Goal: Complete application form

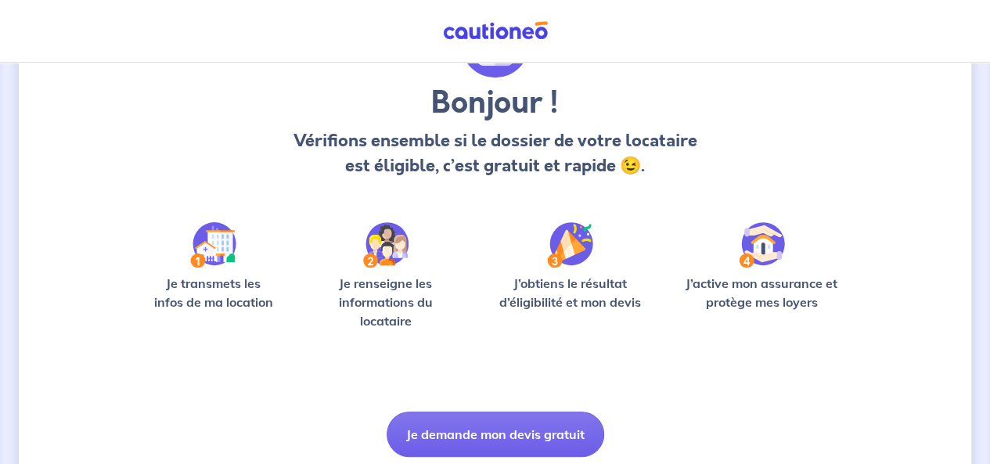
scroll to position [164, 0]
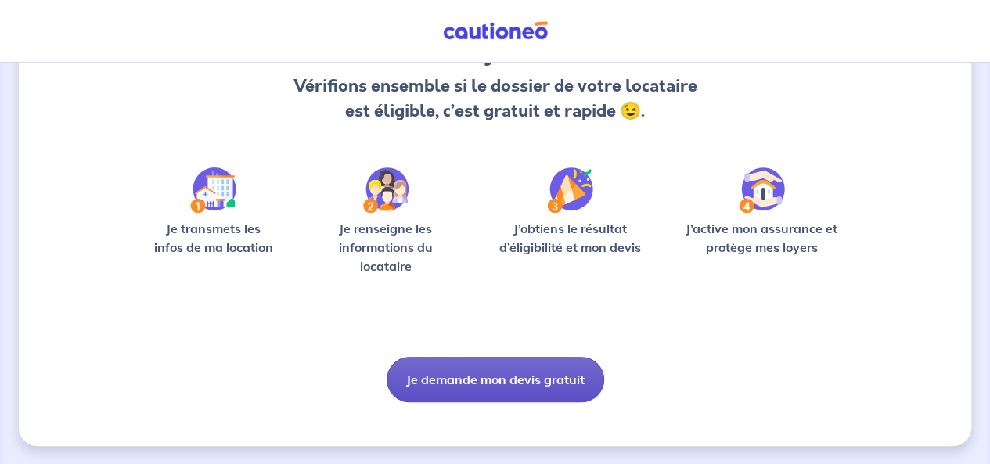
click at [496, 382] on button "Je demande mon devis gratuit" at bounding box center [496, 379] width 218 height 45
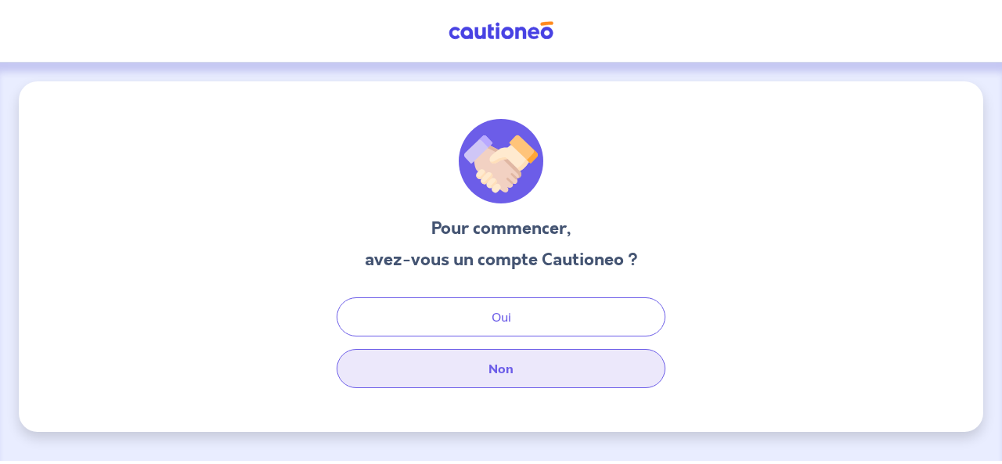
click at [503, 375] on button "Non" at bounding box center [501, 368] width 329 height 39
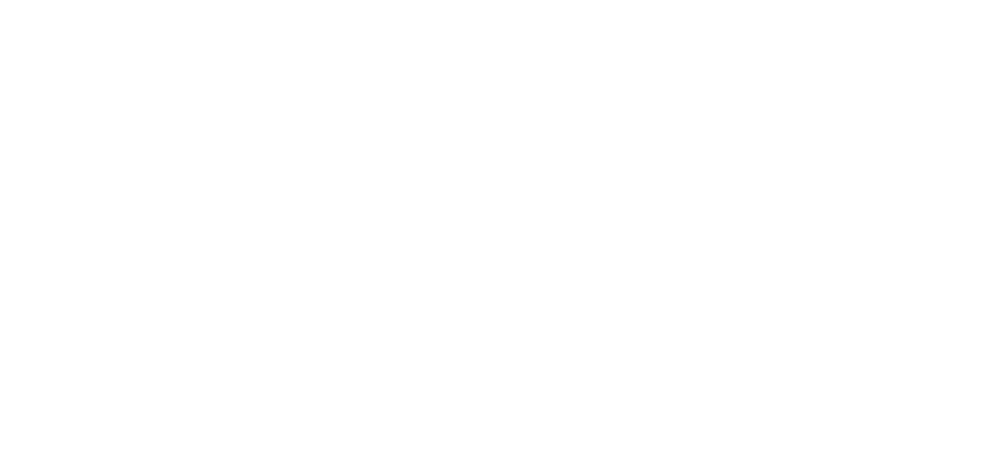
select select "FR"
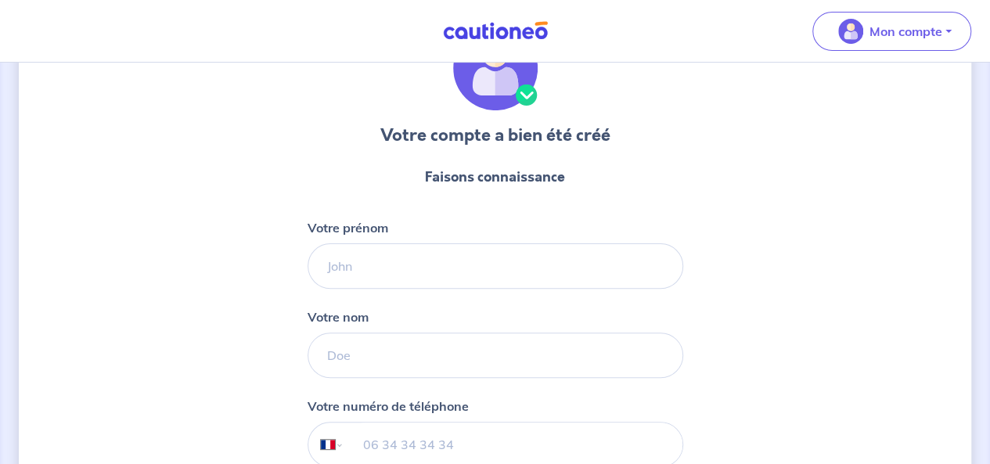
scroll to position [96, 0]
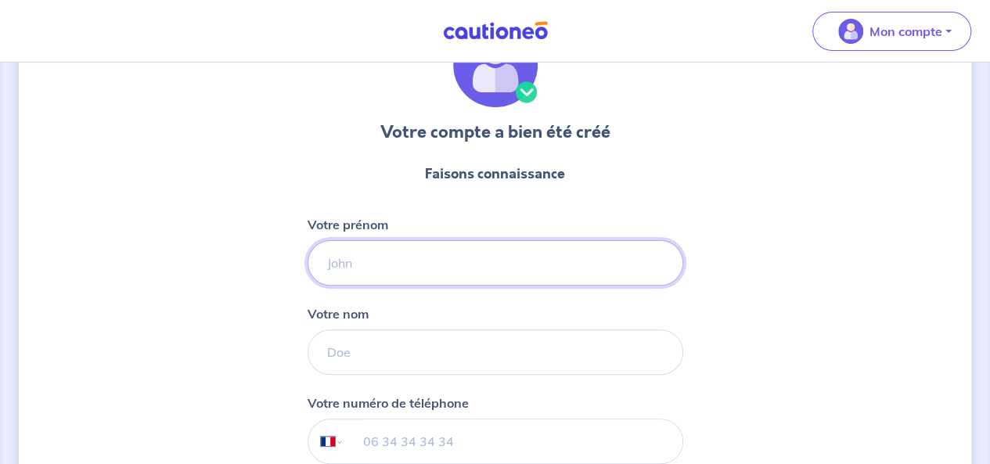
click at [480, 258] on input "Votre prénom" at bounding box center [496, 262] width 376 height 45
type input "[PERSON_NAME]"
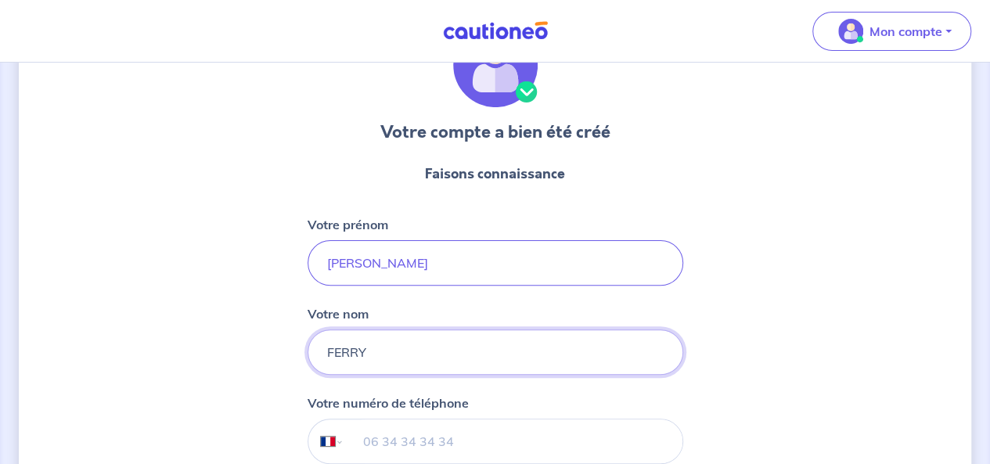
type input "FERRY"
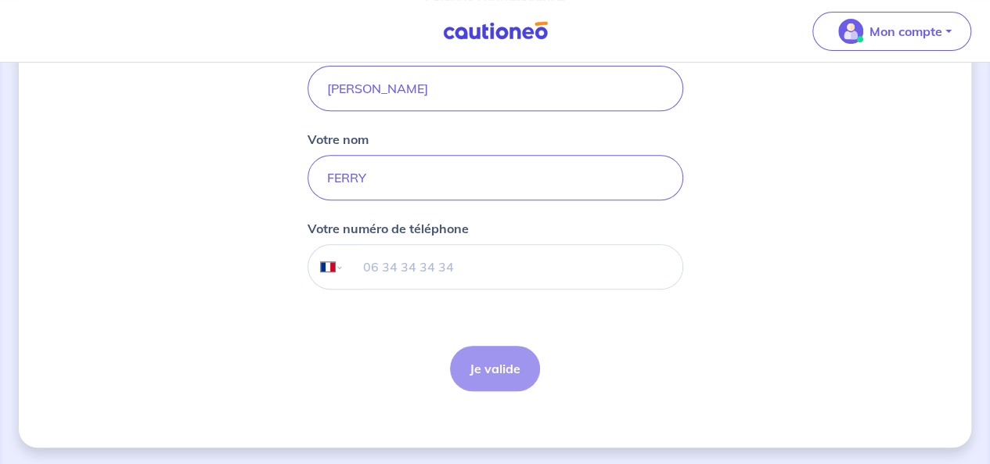
click at [423, 270] on input "tel" at bounding box center [513, 267] width 338 height 44
type input "06 35 22 66 62"
click at [485, 360] on button "Je valide" at bounding box center [495, 368] width 90 height 45
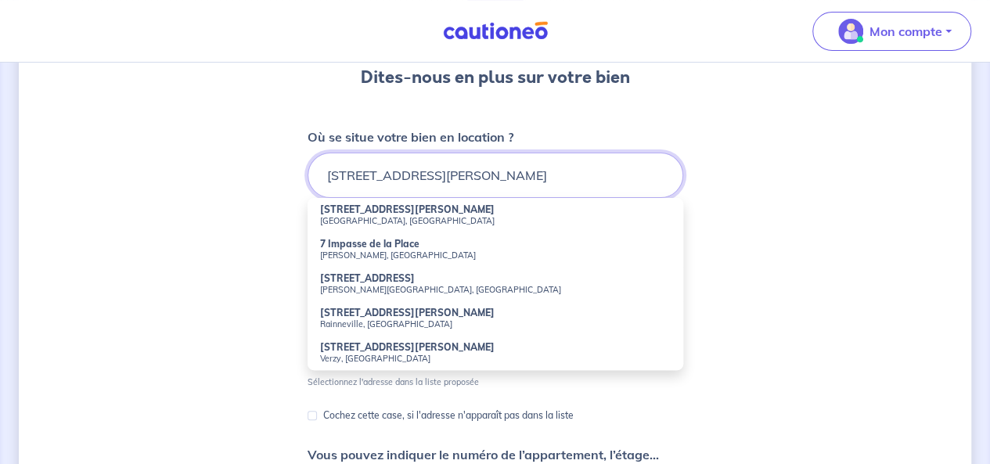
scroll to position [152, 0]
click at [384, 212] on li "7 Place Villers Caen, France" at bounding box center [496, 214] width 376 height 34
type input "7 Place Villers, Caen, France"
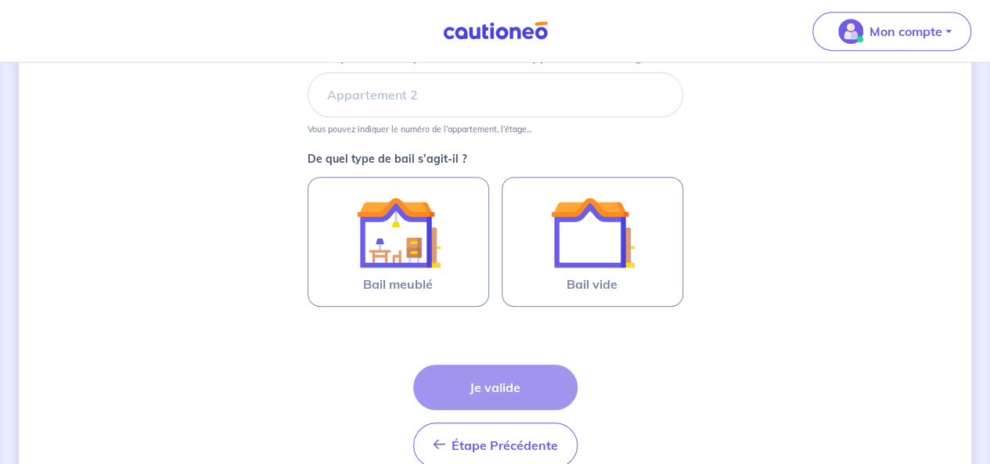
scroll to position [408, 0]
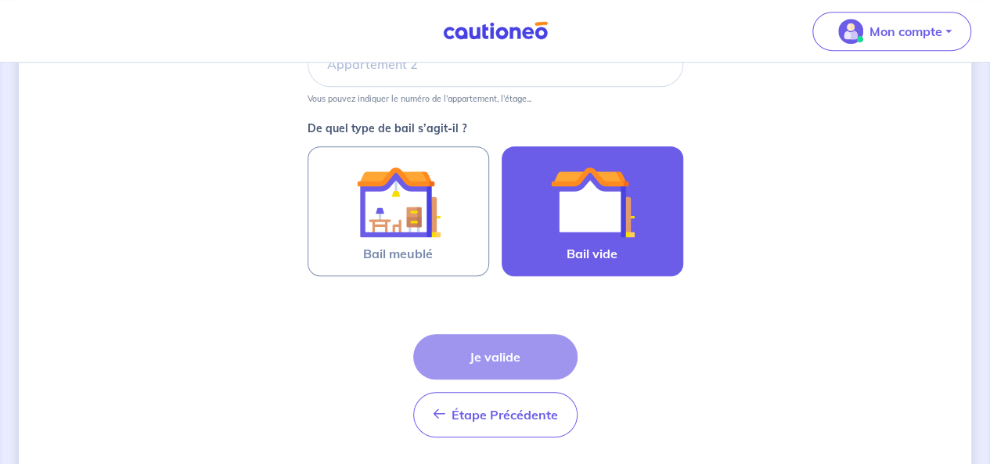
click at [619, 209] on img at bounding box center [592, 202] width 85 height 85
click at [0, 0] on input "Bail vide" at bounding box center [0, 0] width 0 height 0
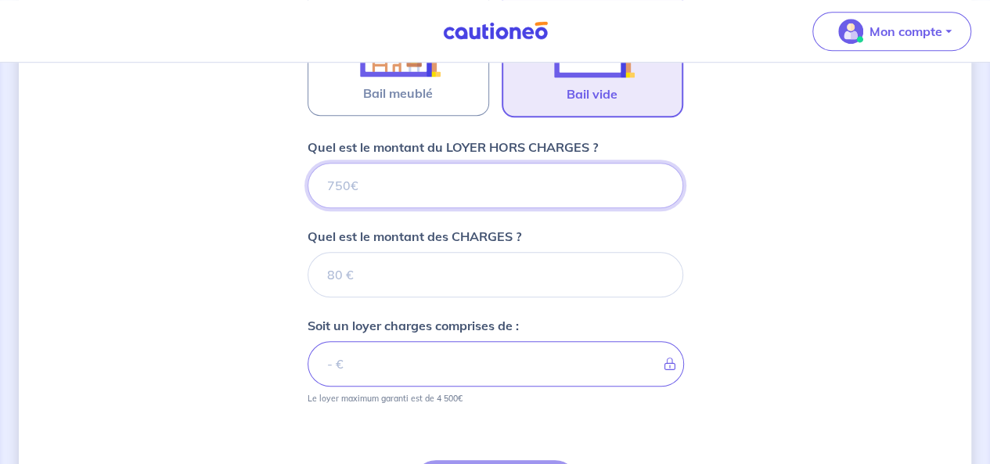
scroll to position [564, 0]
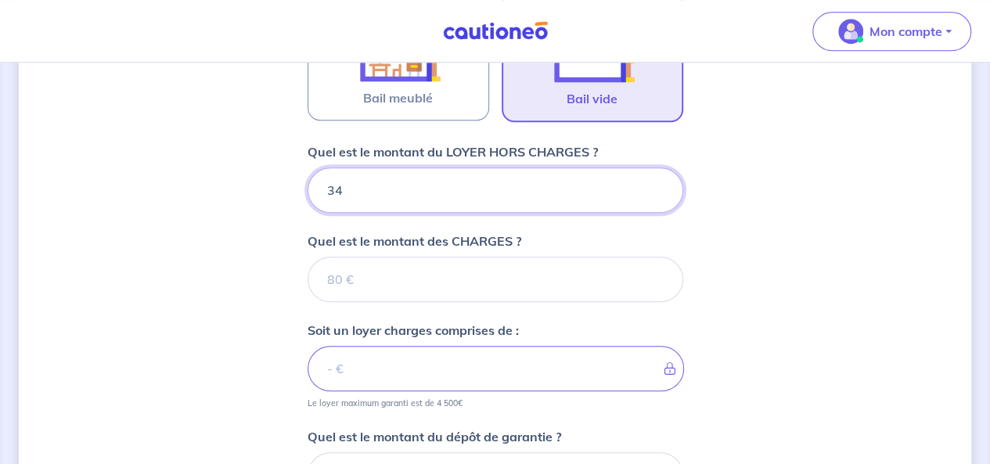
type input "340"
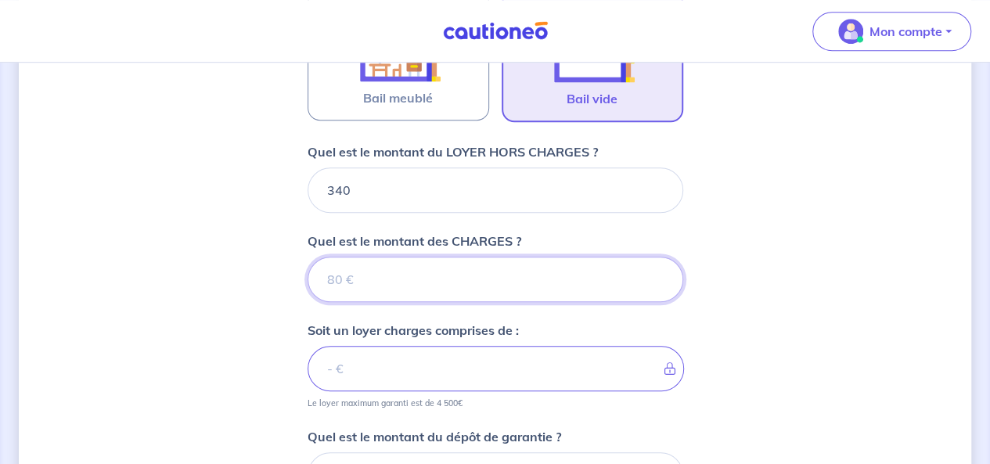
click at [380, 270] on input "Quel est le montant des CHARGES ?" at bounding box center [496, 279] width 376 height 45
type input "2"
type input "342"
type input "27"
type input "367"
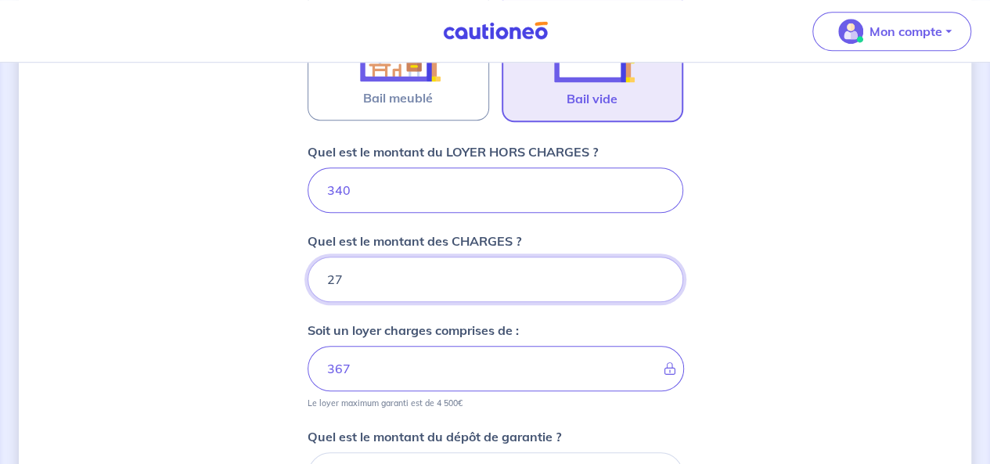
type input "27"
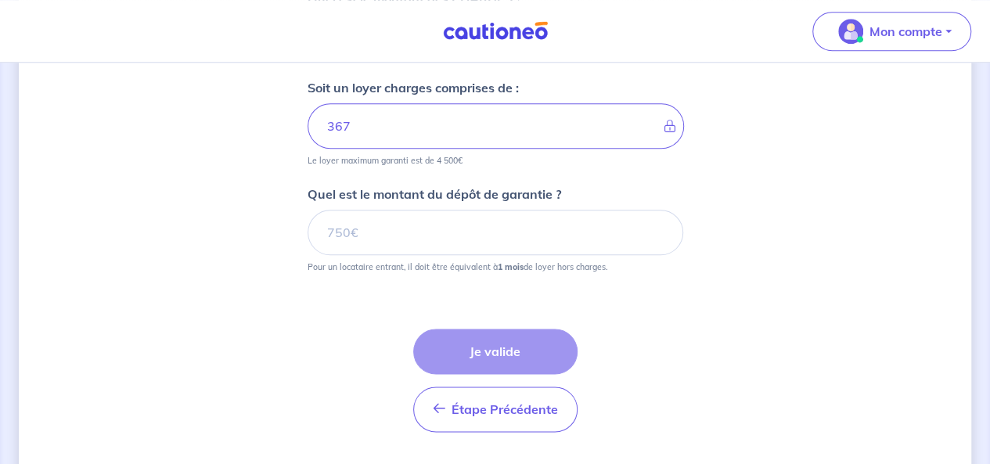
scroll to position [806, 0]
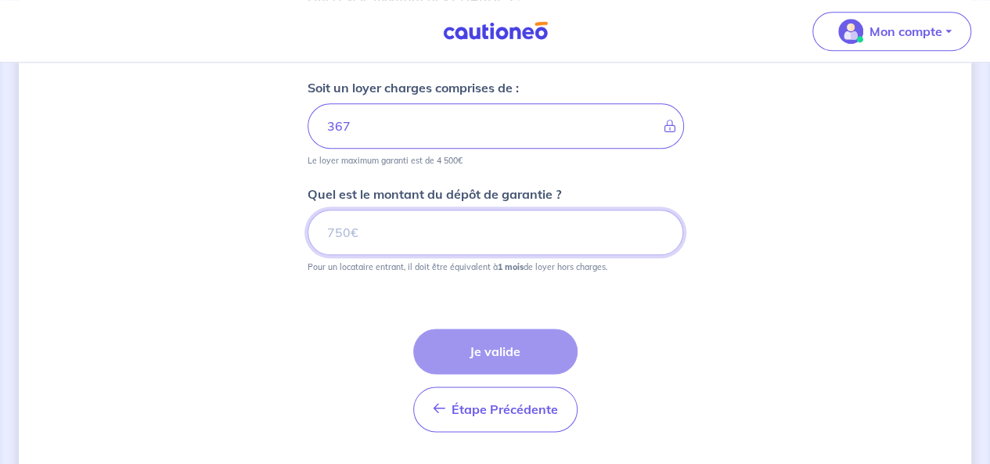
click at [384, 243] on input "Quel est le montant du dépôt de garantie ?" at bounding box center [496, 232] width 376 height 45
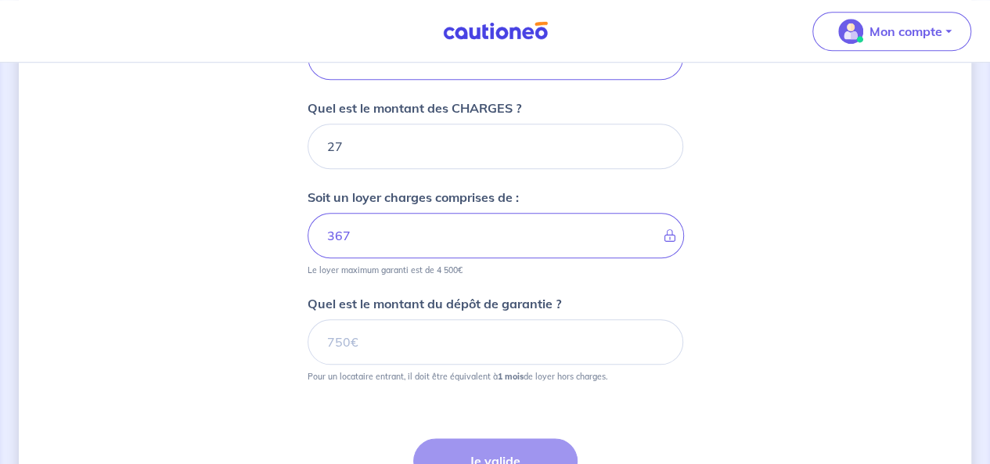
scroll to position [664, 0]
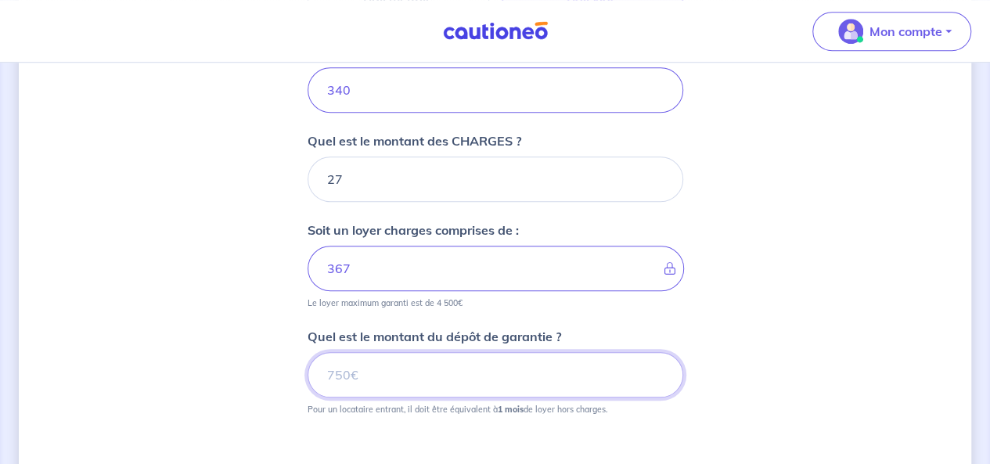
click at [356, 377] on input "Quel est le montant du dépôt de garantie ?" at bounding box center [496, 374] width 376 height 45
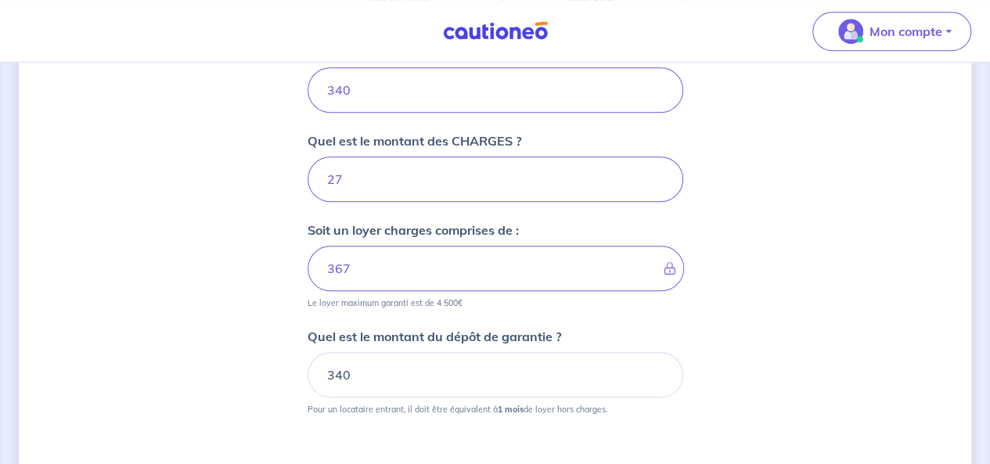
scroll to position [838, 0]
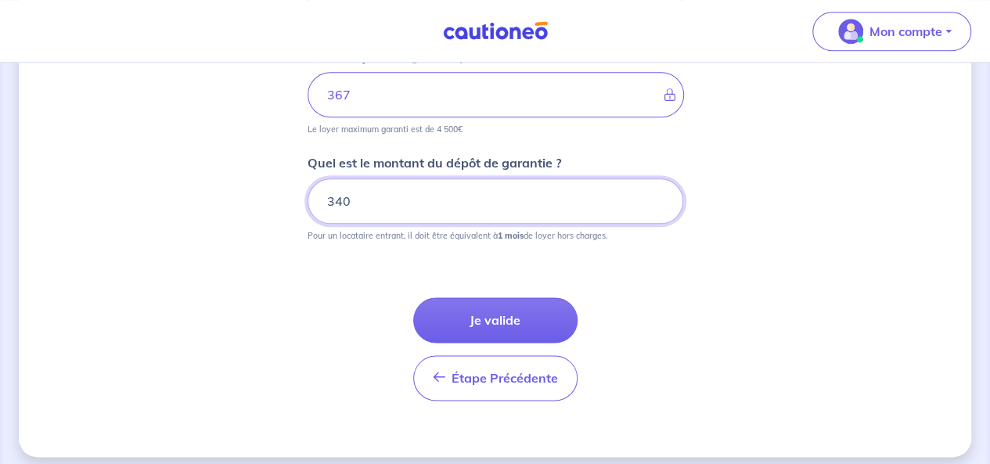
click at [420, 220] on input "340" at bounding box center [496, 200] width 376 height 45
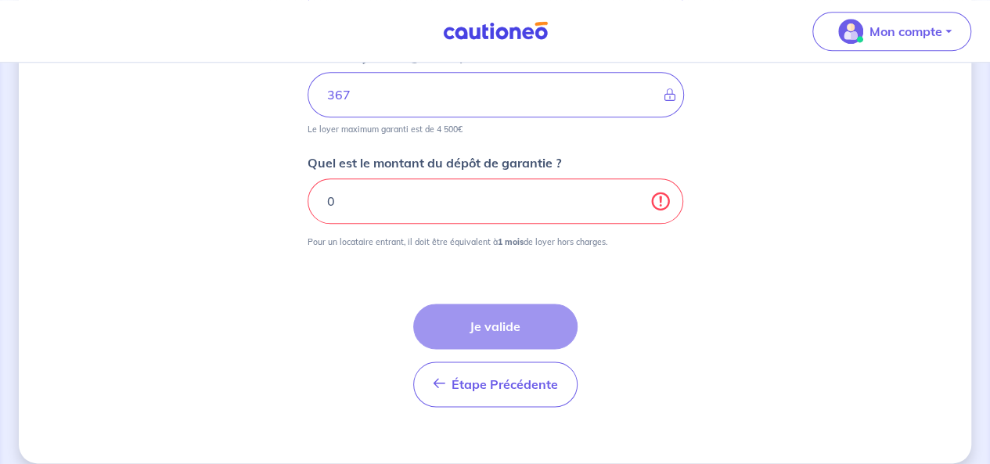
click at [387, 316] on div "Étape Précédente Précédent Je valide Je valide" at bounding box center [496, 336] width 376 height 141
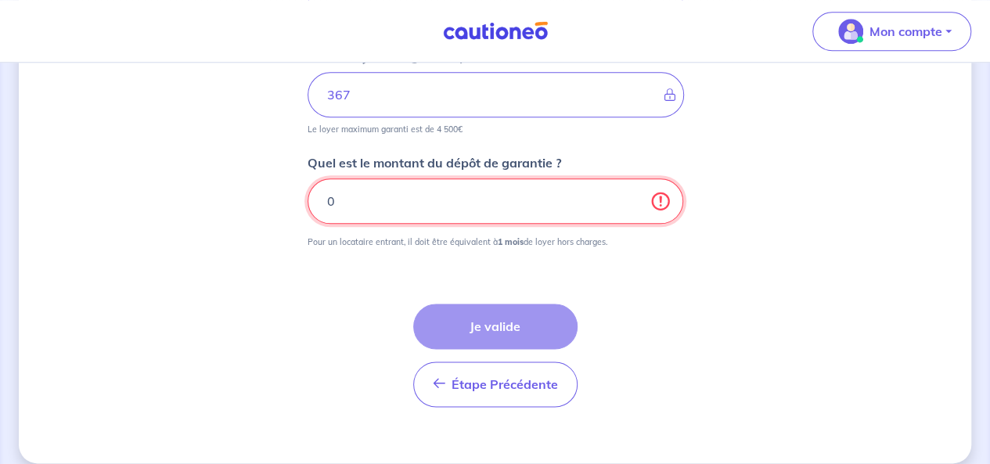
click at [659, 200] on input "0" at bounding box center [496, 200] width 376 height 45
type input "0.01"
click at [633, 196] on input "0.01" at bounding box center [496, 200] width 376 height 45
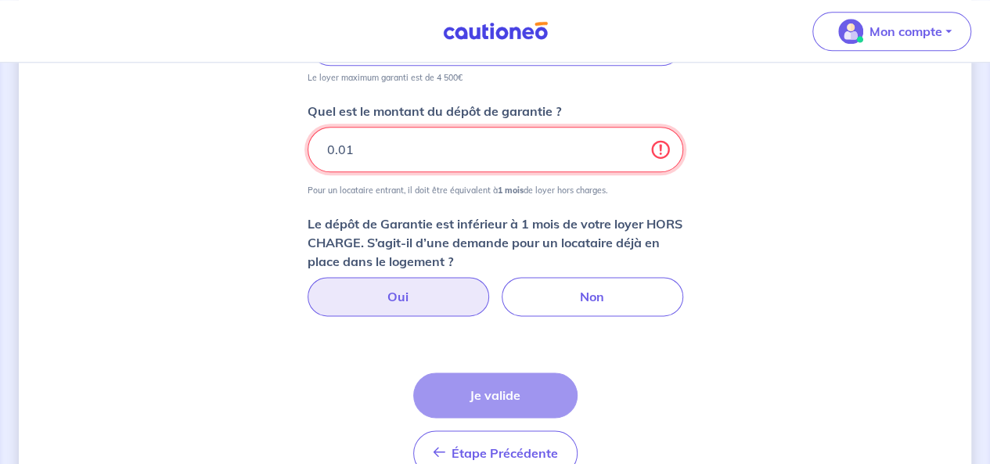
scroll to position [917, 0]
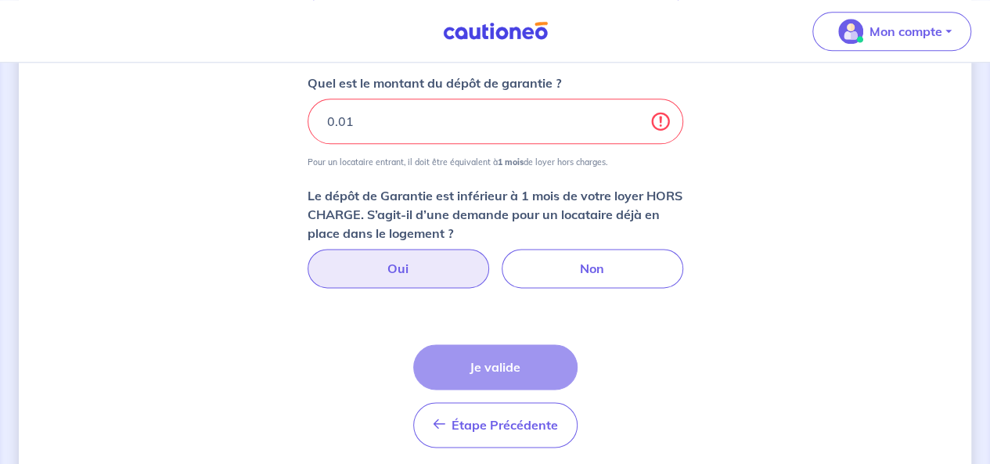
click at [424, 264] on label "Oui" at bounding box center [399, 268] width 182 height 39
click at [490, 259] on input "Oui" at bounding box center [495, 254] width 10 height 10
radio input "true"
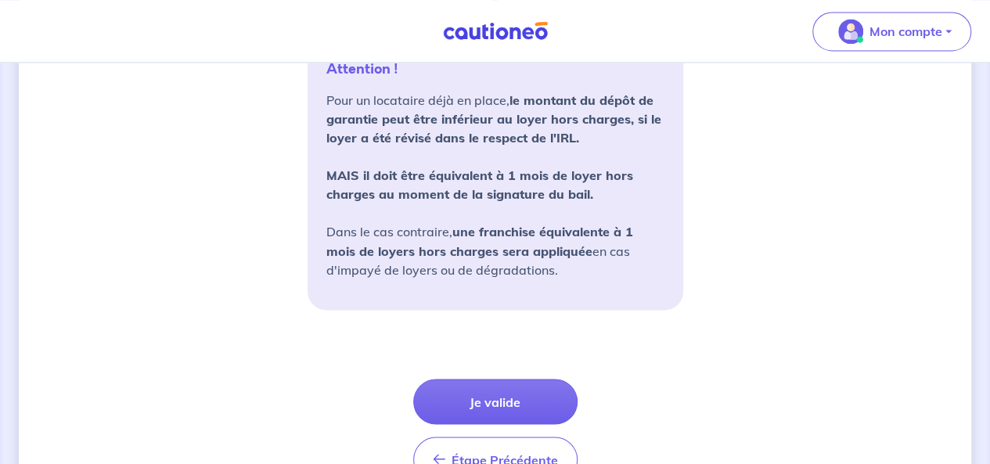
scroll to position [1234, 0]
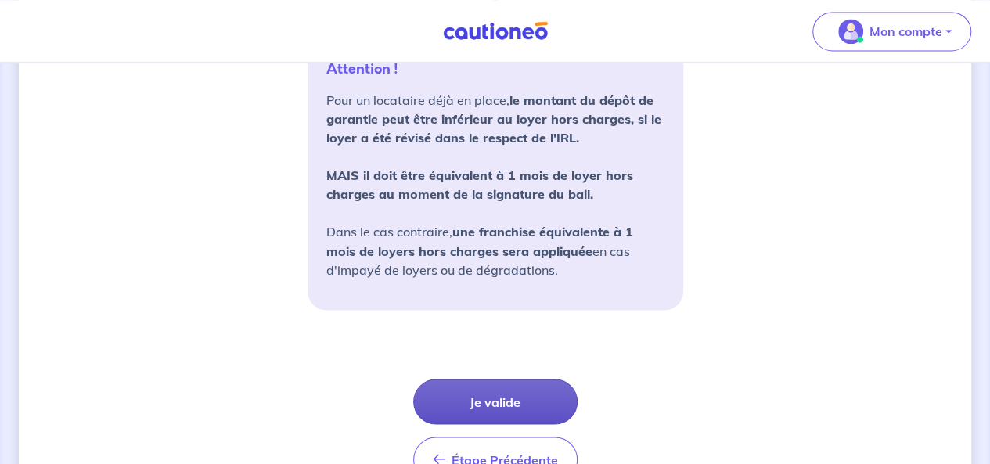
click at [480, 397] on button "Je valide" at bounding box center [495, 401] width 164 height 45
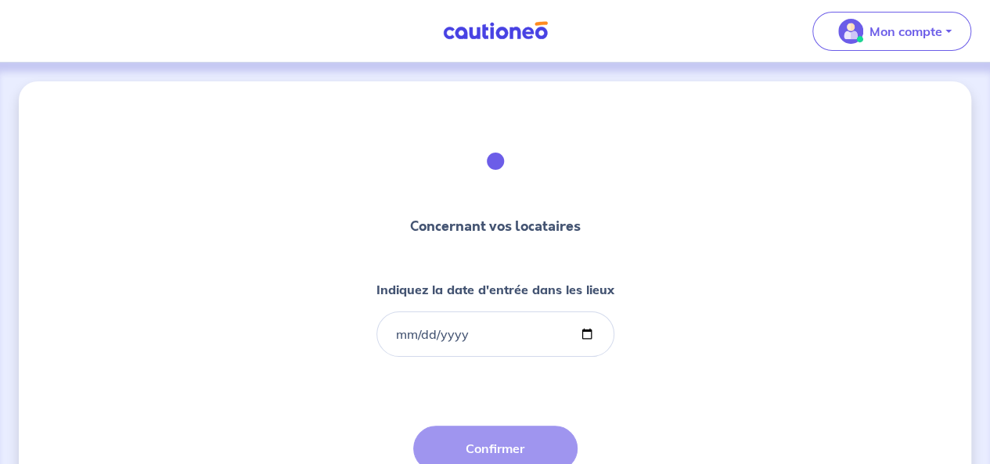
scroll to position [23, 0]
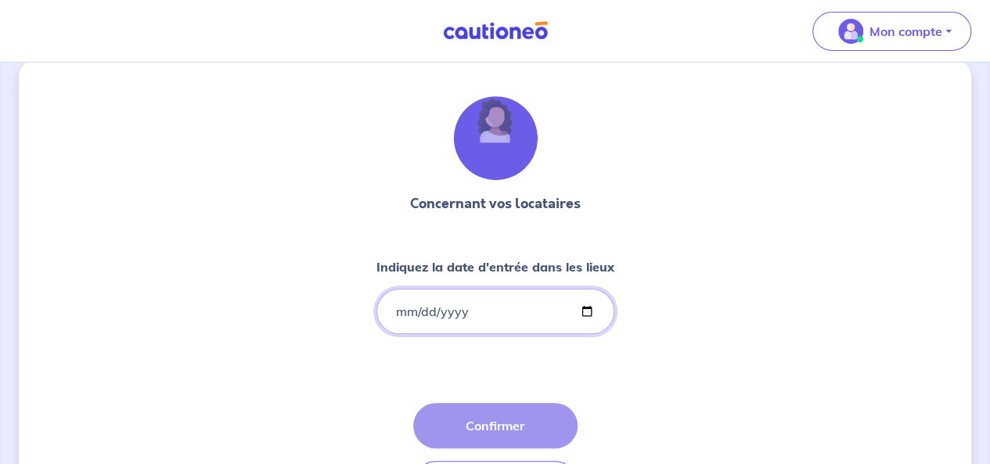
click at [583, 307] on input "Indiquez la date d'entrée dans les lieux" at bounding box center [496, 311] width 238 height 45
click at [410, 307] on input "Indiquez la date d'entrée dans les lieux" at bounding box center [496, 311] width 238 height 45
click at [406, 303] on input "Indiquez la date d'entrée dans les lieux" at bounding box center [496, 311] width 238 height 45
click at [393, 317] on input "Indiquez la date d'entrée dans les lieux" at bounding box center [496, 311] width 238 height 45
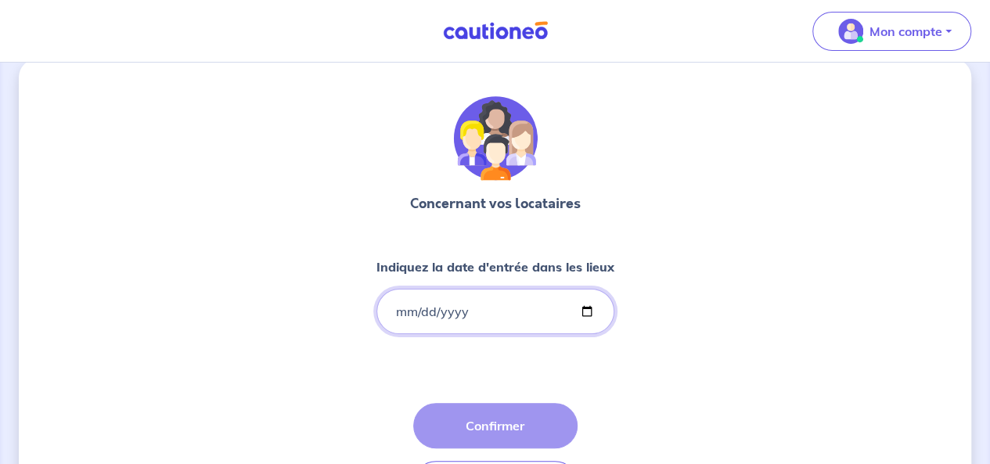
click at [401, 315] on input "Indiquez la date d'entrée dans les lieux" at bounding box center [496, 311] width 238 height 45
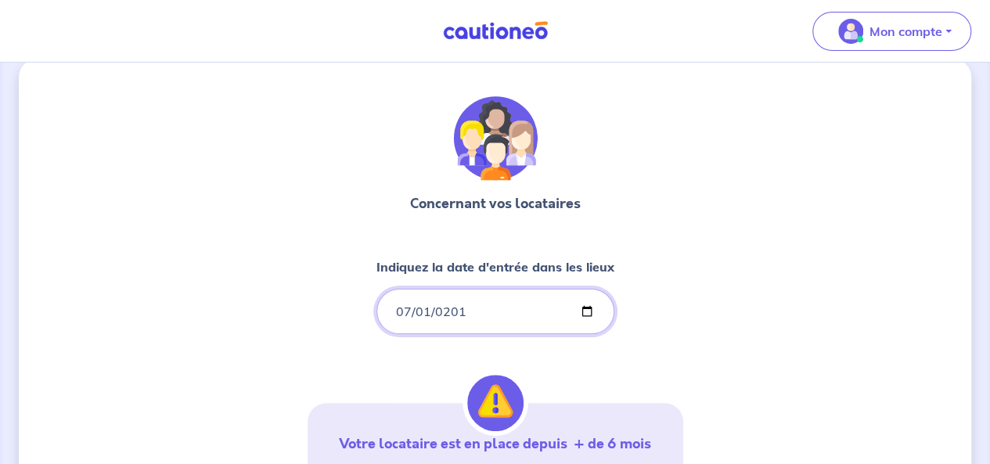
type input "2016-07-01"
click at [770, 265] on div "Concernant vos locataires Indiquez la date d'entrée dans les lieux 2016-07-01 V…" at bounding box center [495, 455] width 953 height 792
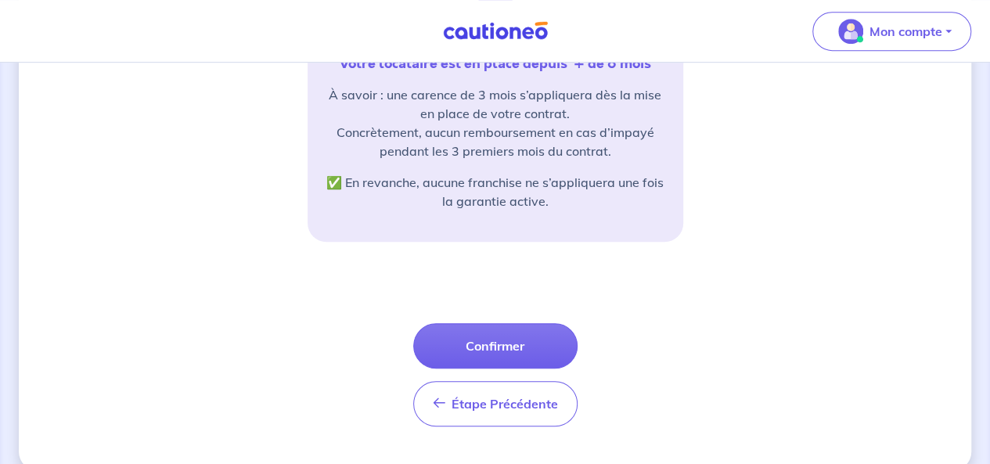
scroll to position [404, 0]
click at [476, 341] on button "Confirmer" at bounding box center [495, 345] width 164 height 45
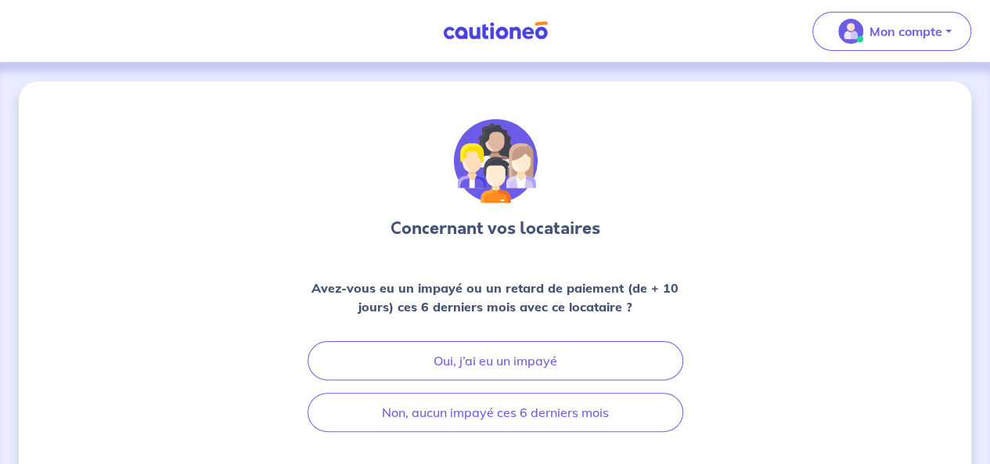
scroll to position [72, 0]
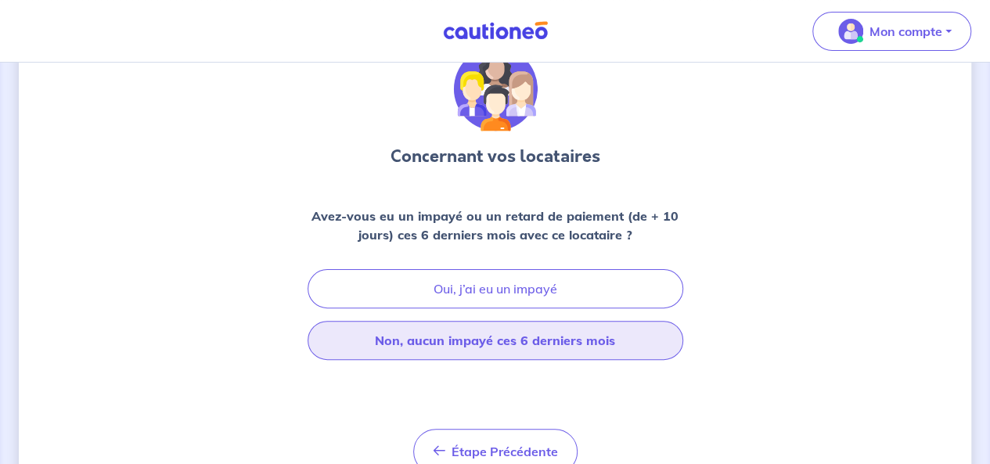
click at [491, 348] on button "Non, aucun impayé ces 6 derniers mois" at bounding box center [496, 340] width 376 height 39
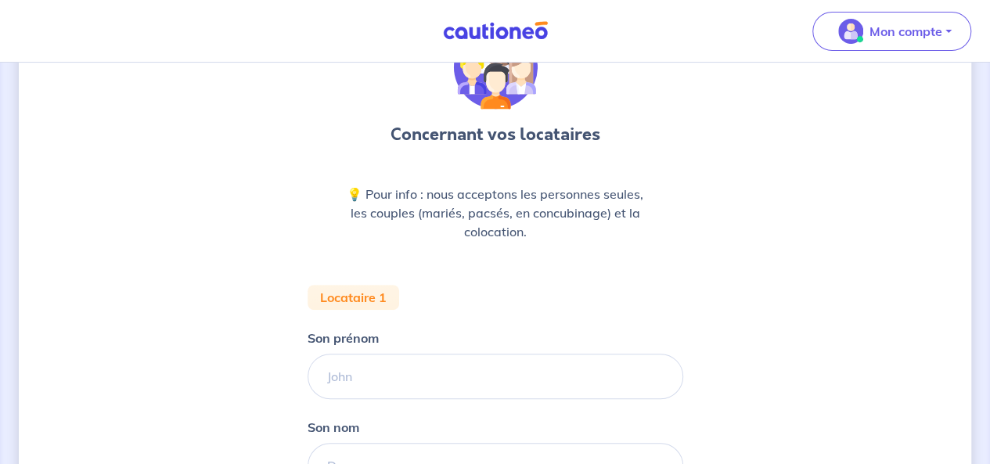
scroll to position [159, 0]
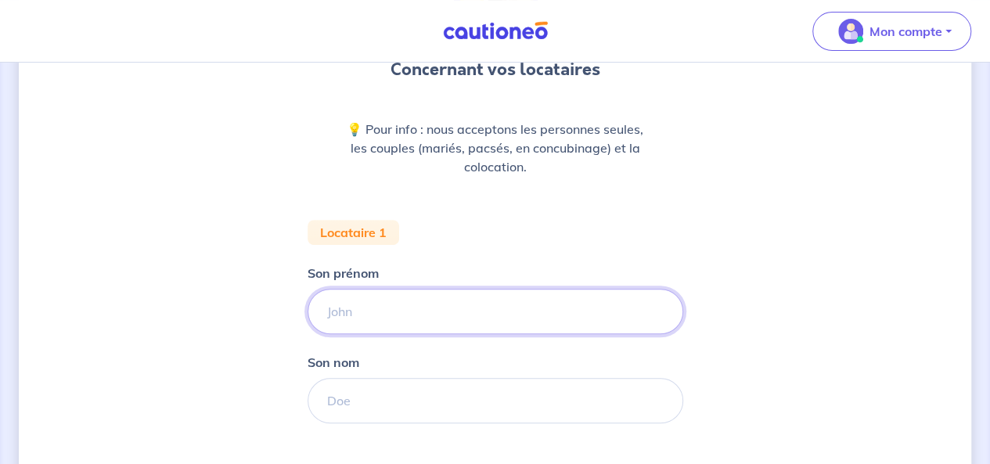
click at [465, 309] on input "Son prénom" at bounding box center [496, 311] width 376 height 45
type input "P"
type input "CEDRIC"
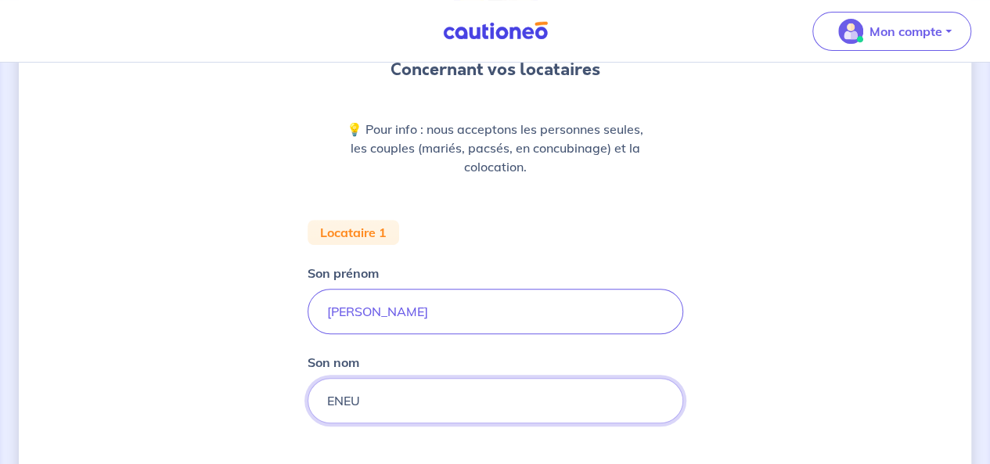
scroll to position [351, 0]
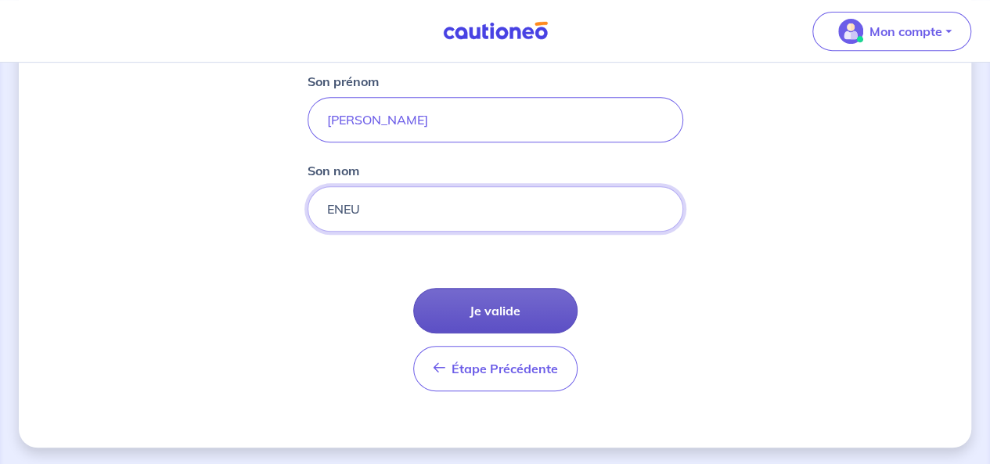
type input "ENEU"
click at [473, 307] on button "Je valide" at bounding box center [495, 310] width 164 height 45
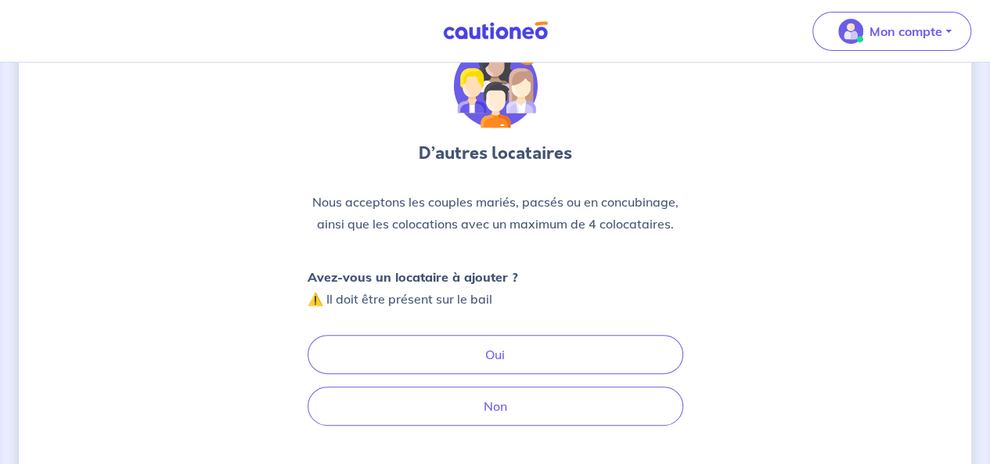
scroll to position [132, 0]
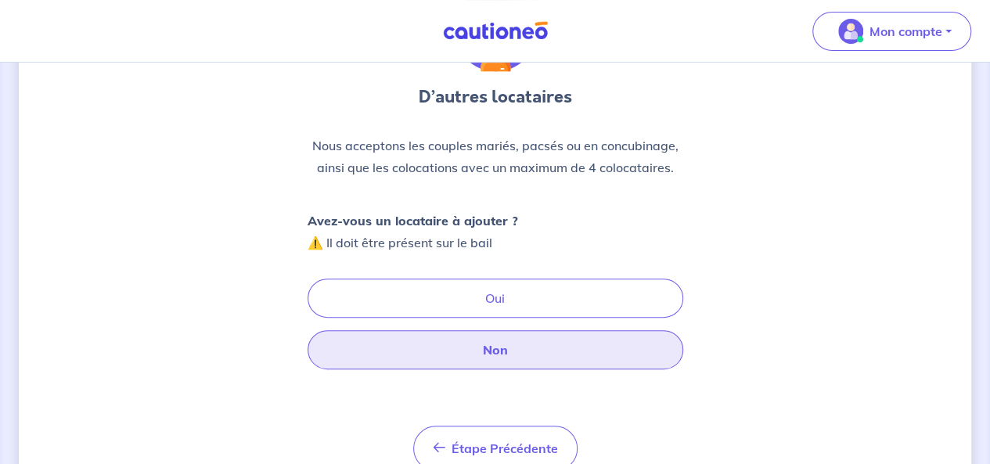
click at [488, 358] on button "Non" at bounding box center [496, 349] width 376 height 39
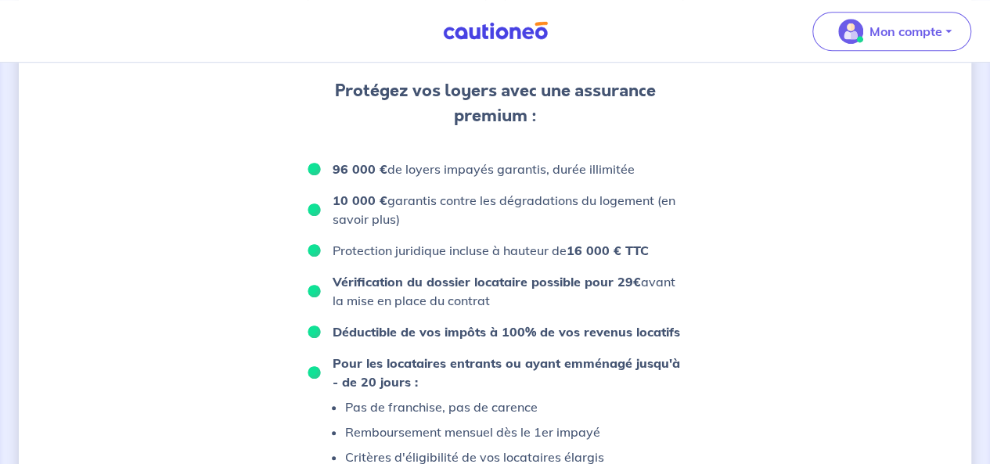
scroll to position [621, 0]
click at [590, 250] on strong "16 000 € TTC" at bounding box center [608, 250] width 82 height 16
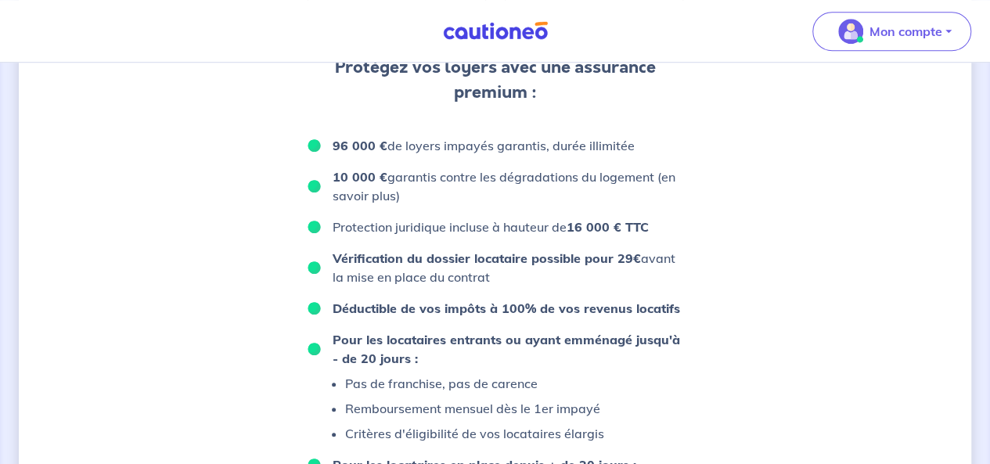
click at [639, 264] on p "Vérification du dossier locataire possible pour 29€ avant la mise en place du c…" at bounding box center [508, 268] width 351 height 38
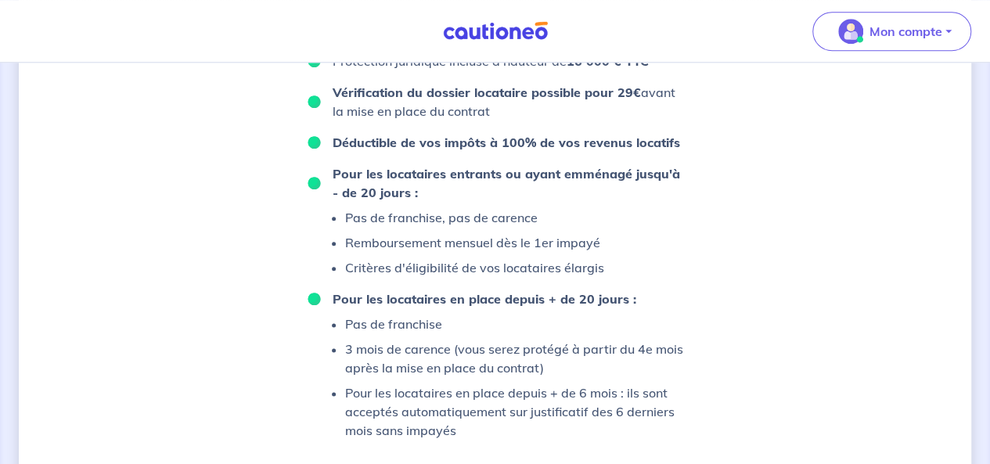
scroll to position [872, 0]
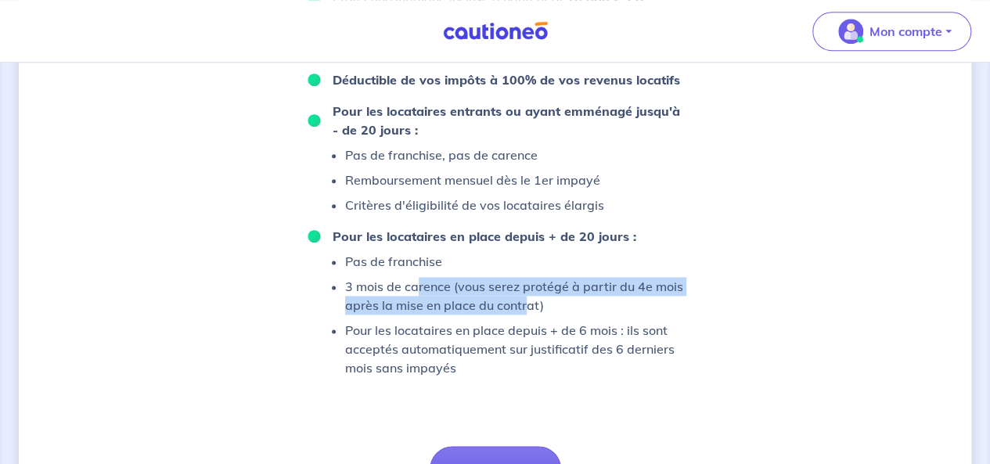
drag, startPoint x: 416, startPoint y: 289, endPoint x: 525, endPoint y: 315, distance: 111.1
click at [525, 315] on ul "Pas de franchise 3 mois de carence (vous serez protégé à partir du 4e mois aprè…" at bounding box center [496, 314] width 376 height 125
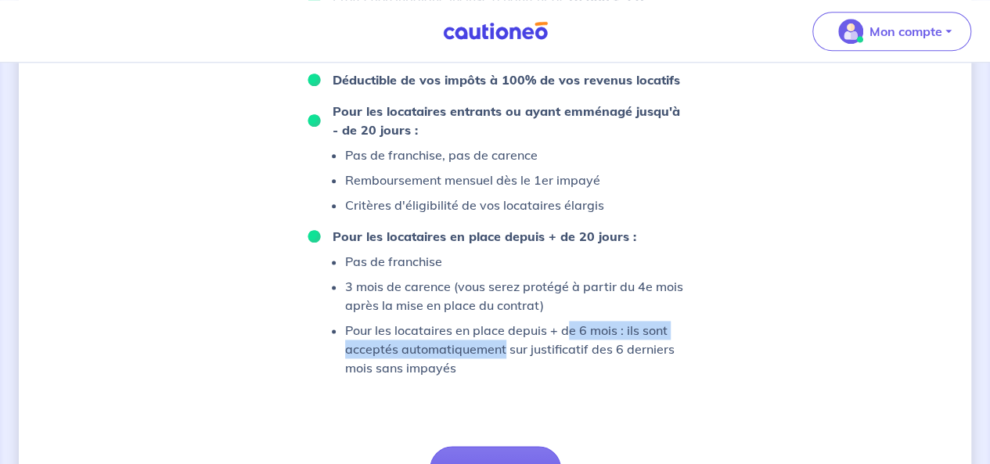
drag, startPoint x: 503, startPoint y: 343, endPoint x: 568, endPoint y: 337, distance: 66.1
click at [568, 337] on p "Pour les locataires en place depuis + de 6 mois : ils sont acceptés automatique…" at bounding box center [514, 349] width 338 height 56
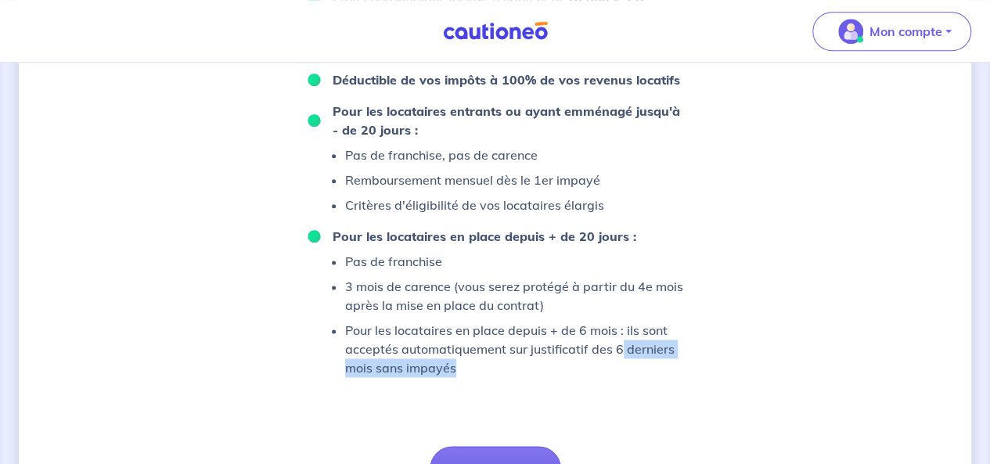
drag, startPoint x: 617, startPoint y: 346, endPoint x: 630, endPoint y: 376, distance: 32.6
drag, startPoint x: 616, startPoint y: 353, endPoint x: 625, endPoint y: 380, distance: 28.0
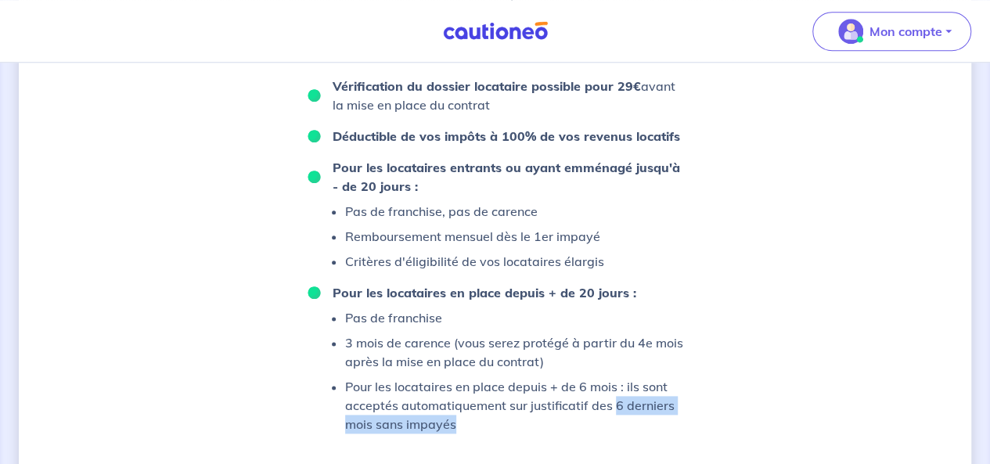
scroll to position [960, 0]
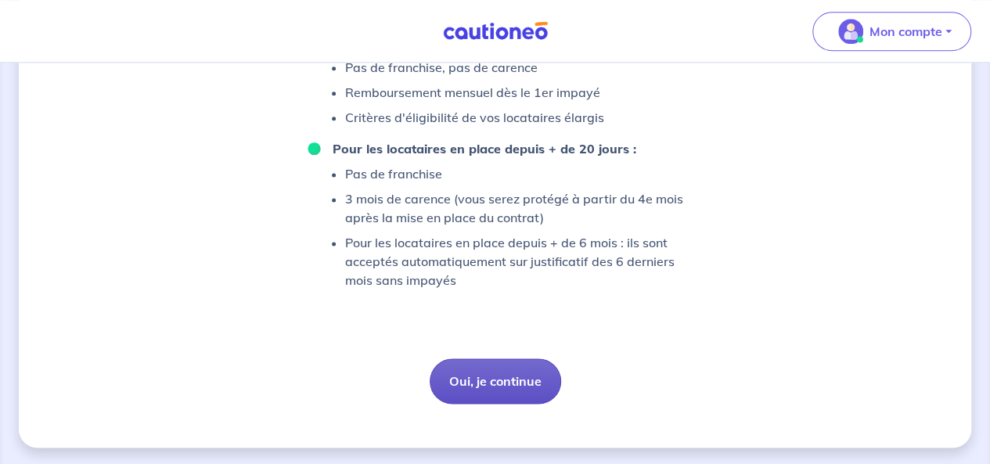
click at [465, 375] on button "Oui, je continue" at bounding box center [496, 381] width 132 height 45
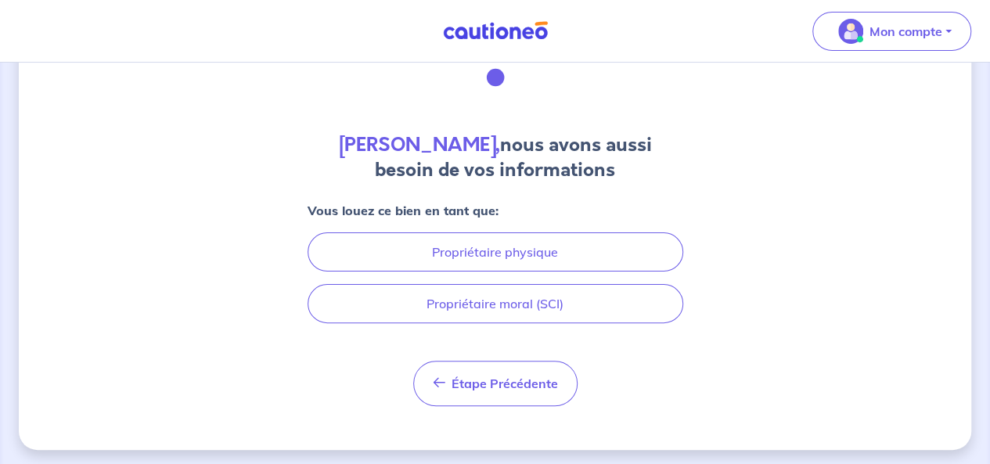
scroll to position [85, 0]
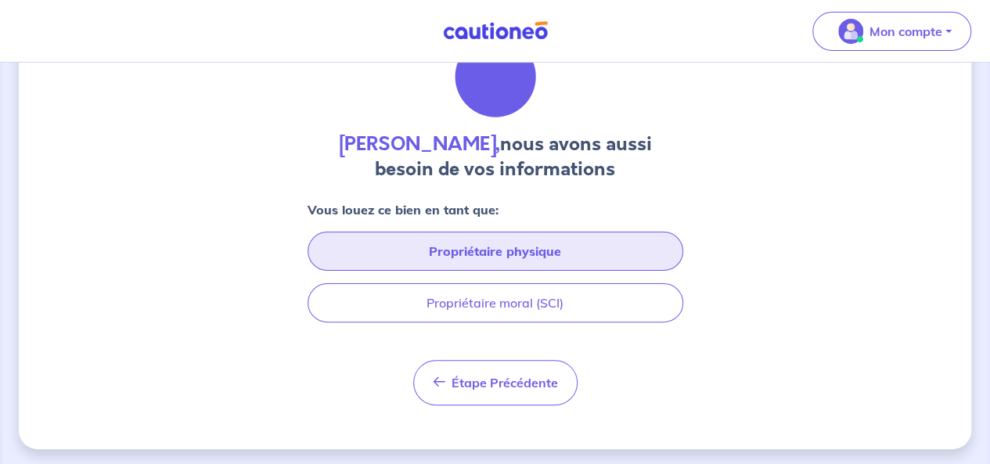
click at [587, 254] on button "Propriétaire physique" at bounding box center [496, 251] width 376 height 39
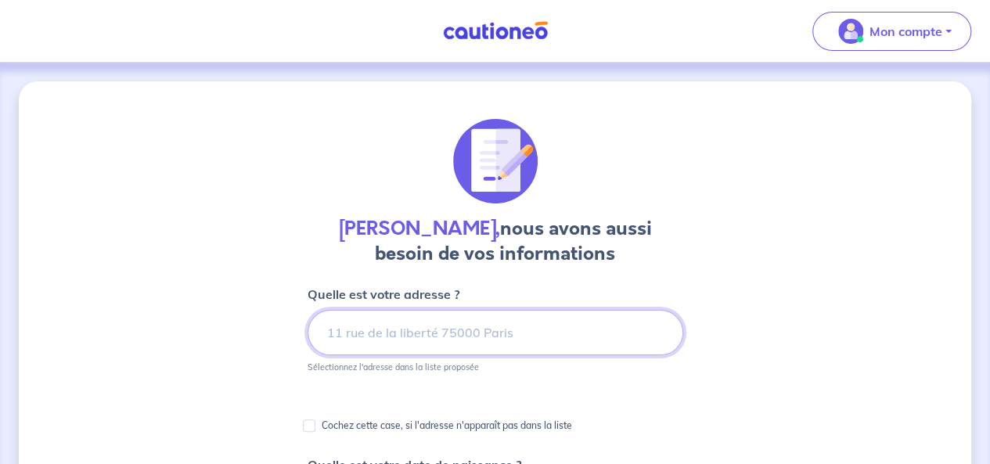
scroll to position [87, 0]
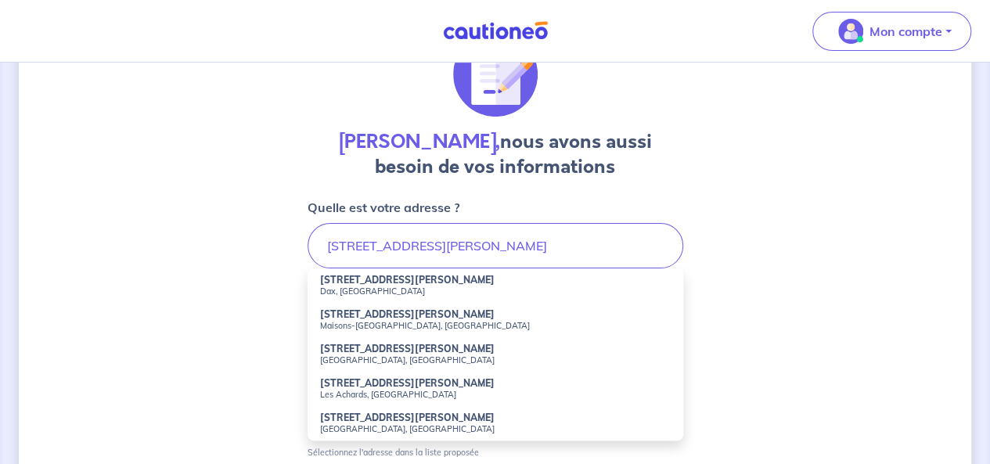
click at [424, 317] on strong "60 Avenue Georges Clemenceau" at bounding box center [407, 314] width 175 height 12
type input "60 Avenue Georges Clemenceau, Maisons-Alfort, France"
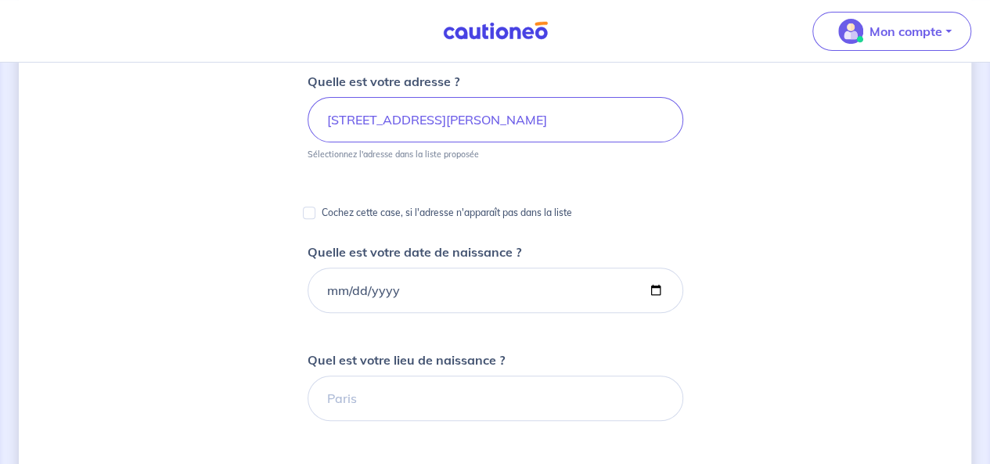
scroll to position [225, 0]
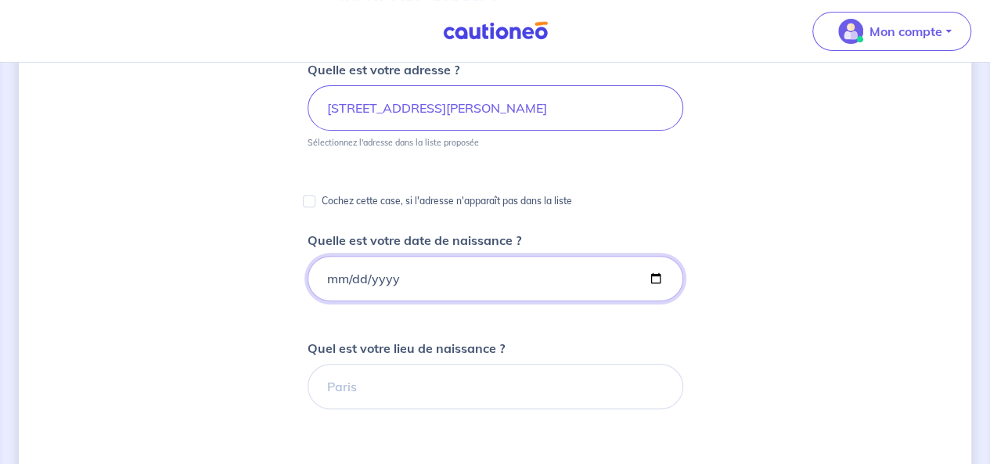
click at [401, 281] on input "Quelle est votre date de naissance ?" at bounding box center [496, 278] width 376 height 45
type input "1988-03-12"
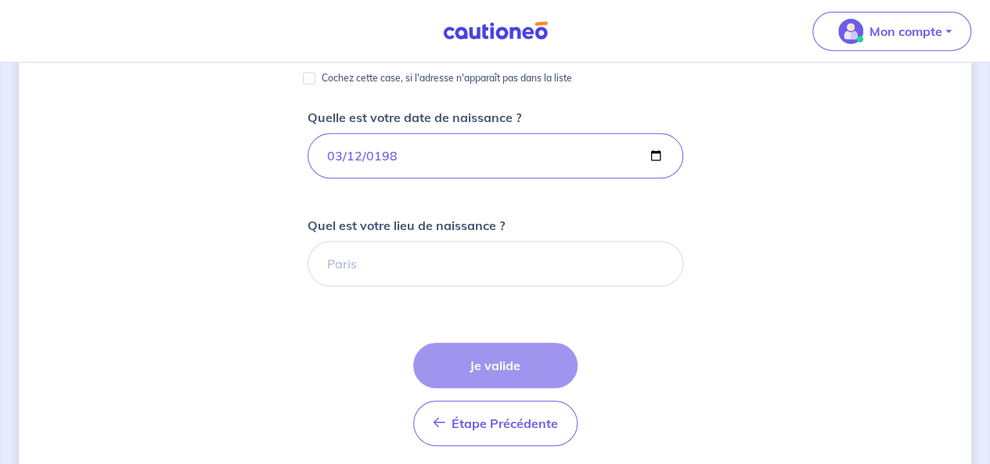
scroll to position [348, 0]
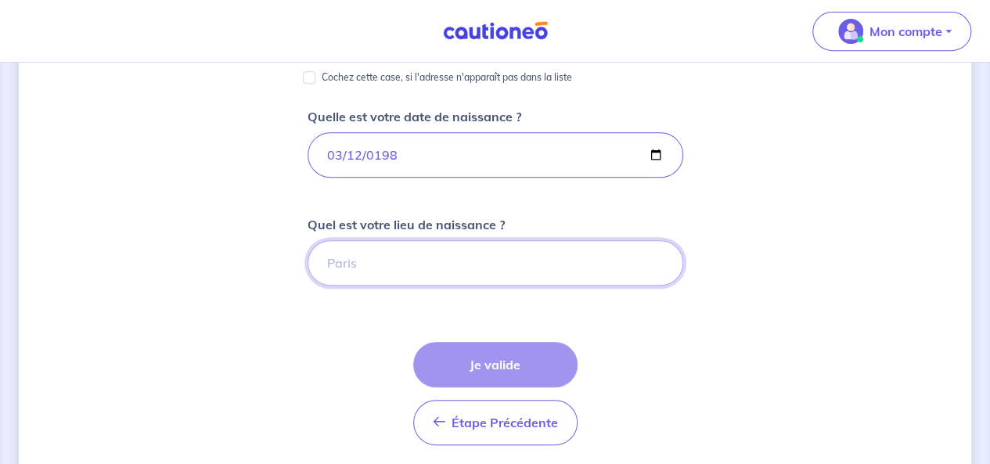
click at [395, 280] on input "Quel est votre lieu de naissance ?" at bounding box center [496, 262] width 376 height 45
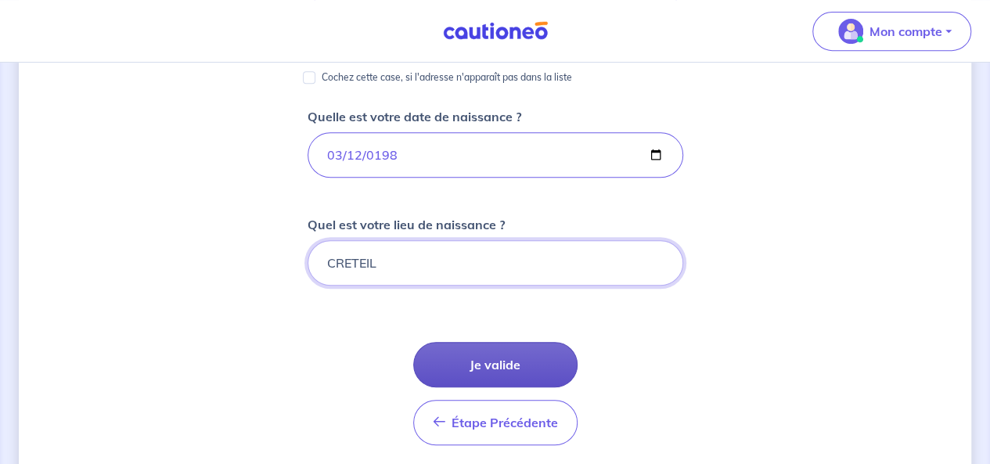
type input "CRETEIL"
click at [478, 359] on button "Je valide" at bounding box center [495, 364] width 164 height 45
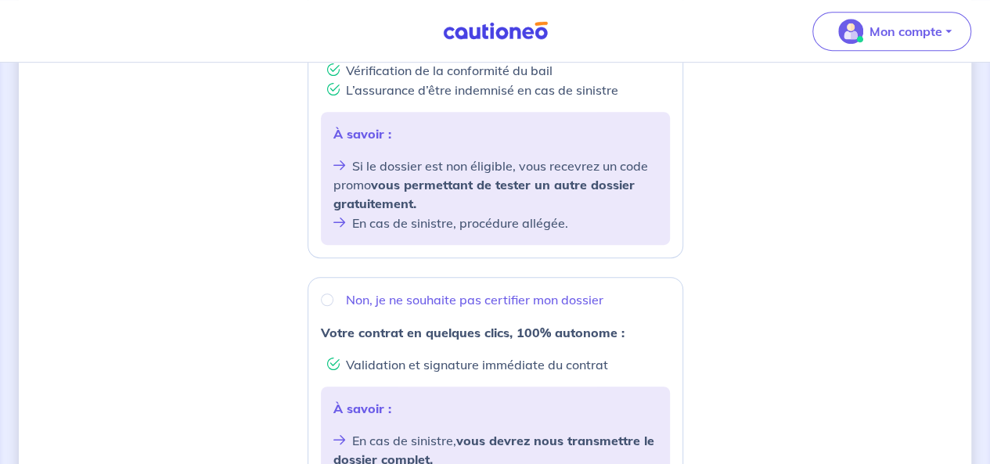
scroll to position [404, 0]
click at [328, 299] on input "Non, je ne souhaite pas certifier mon dossier" at bounding box center [327, 299] width 13 height 13
radio input "true"
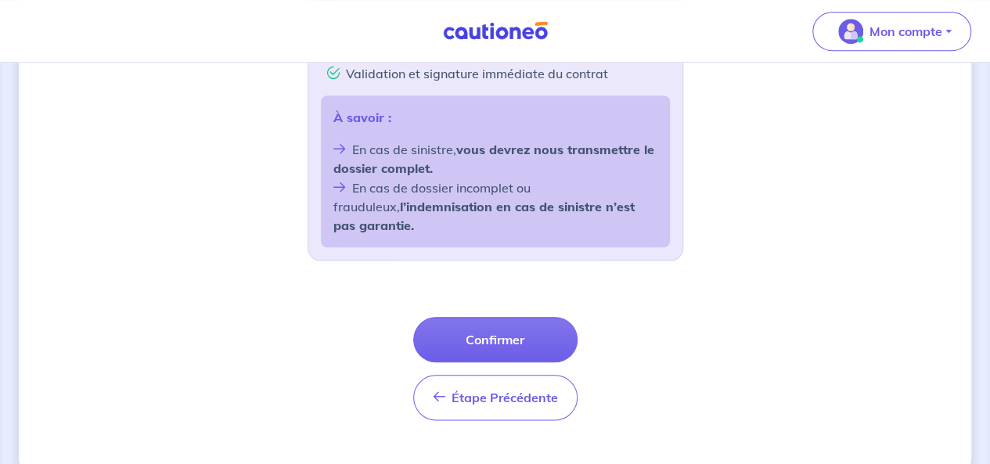
scroll to position [702, 0]
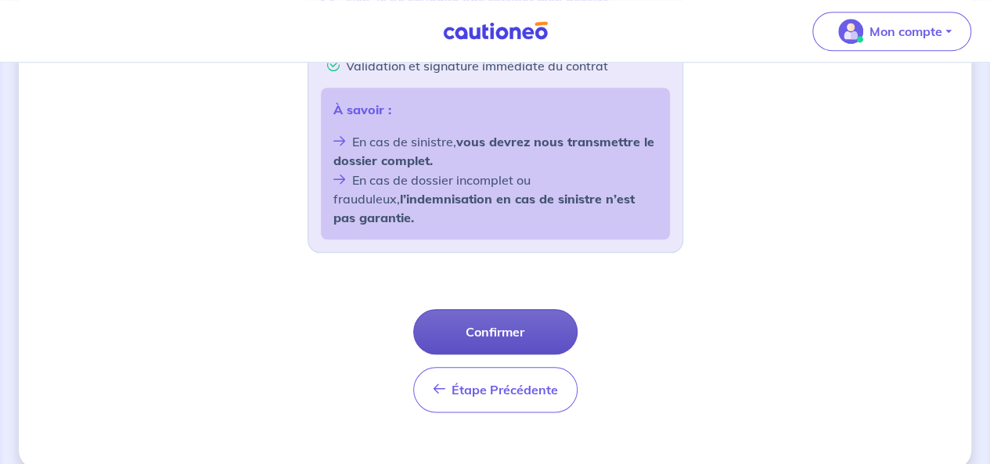
click at [474, 309] on button "Confirmer" at bounding box center [495, 331] width 164 height 45
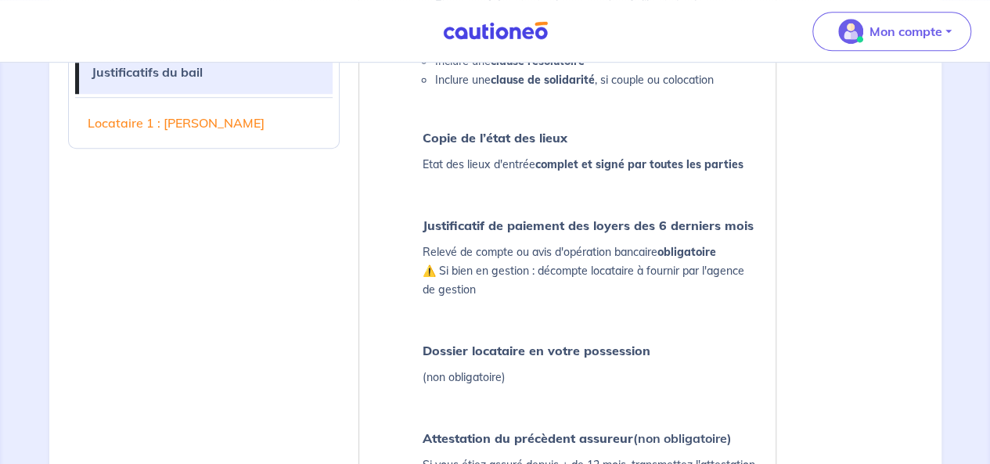
scroll to position [533, 0]
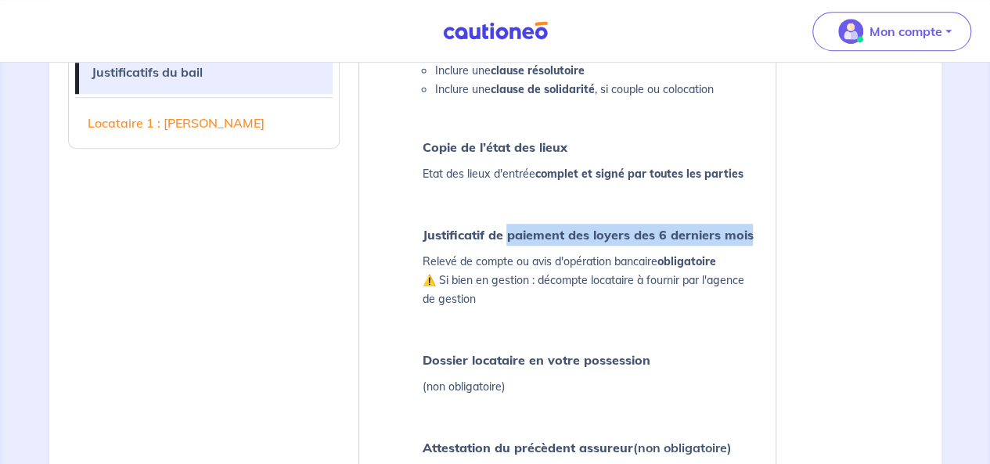
drag, startPoint x: 507, startPoint y: 237, endPoint x: 751, endPoint y: 236, distance: 244.3
click at [751, 236] on p "Justificatif de paiement des loyers des 6 derniers mois" at bounding box center [589, 235] width 335 height 22
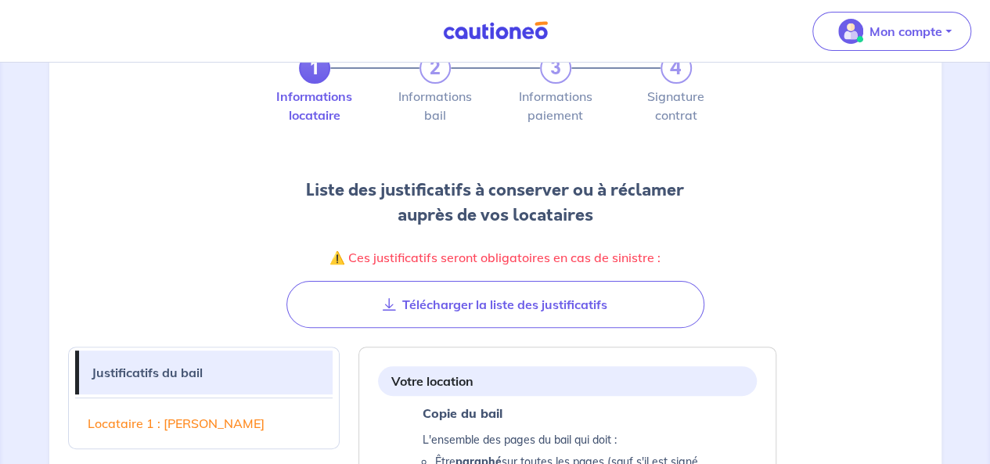
scroll to position [87, 0]
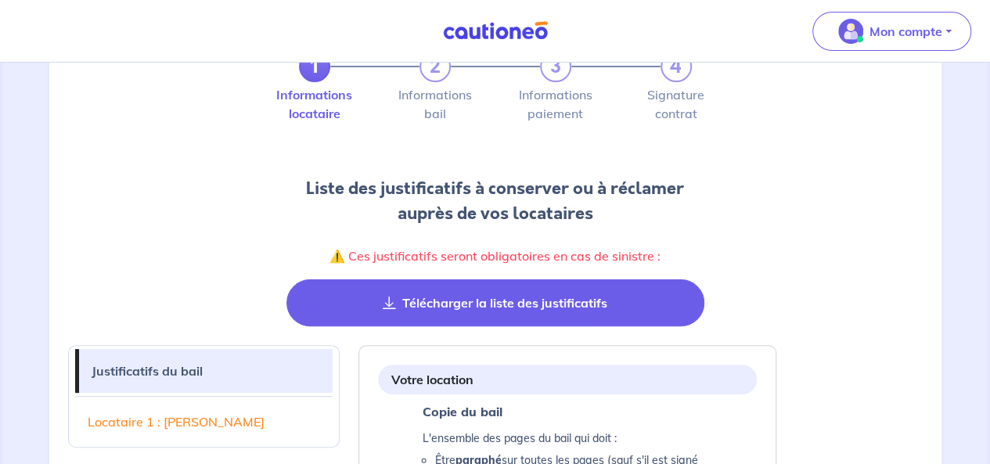
click at [539, 290] on button "Télécharger la liste des justificatifs" at bounding box center [496, 302] width 418 height 47
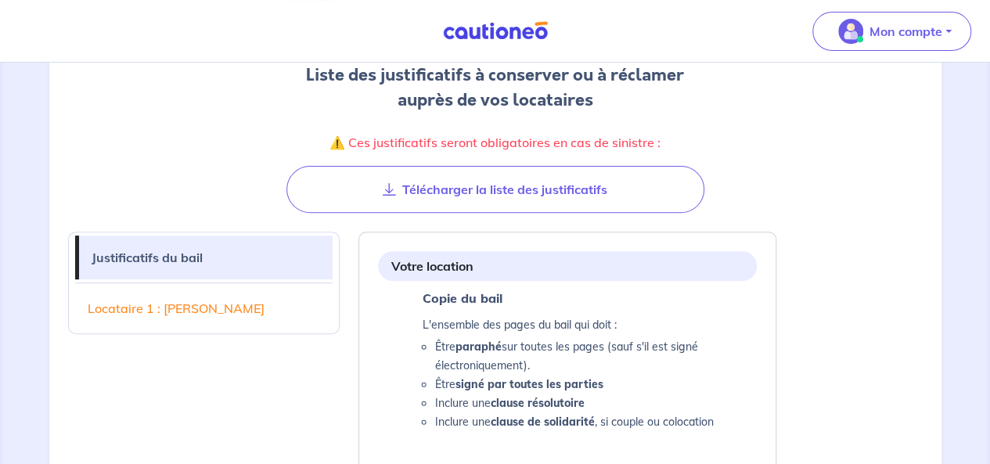
scroll to position [0, 0]
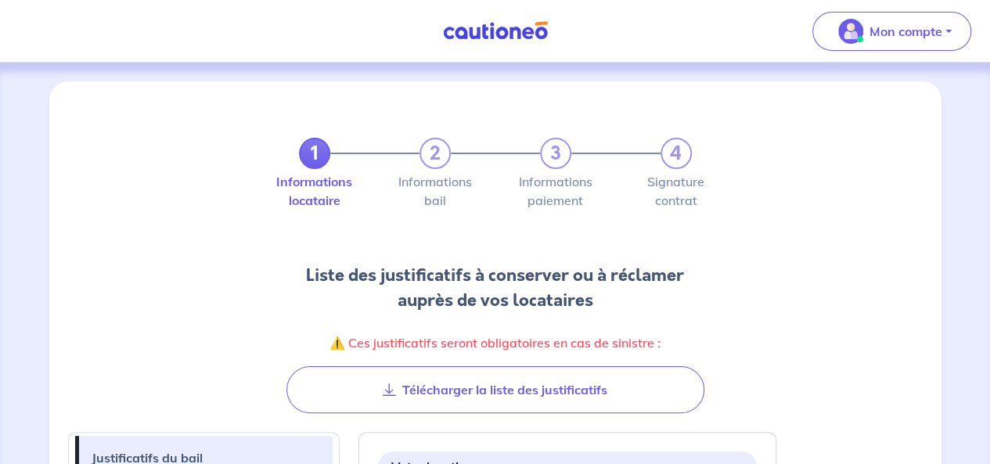
click at [502, 43] on link at bounding box center [495, 30] width 117 height 27
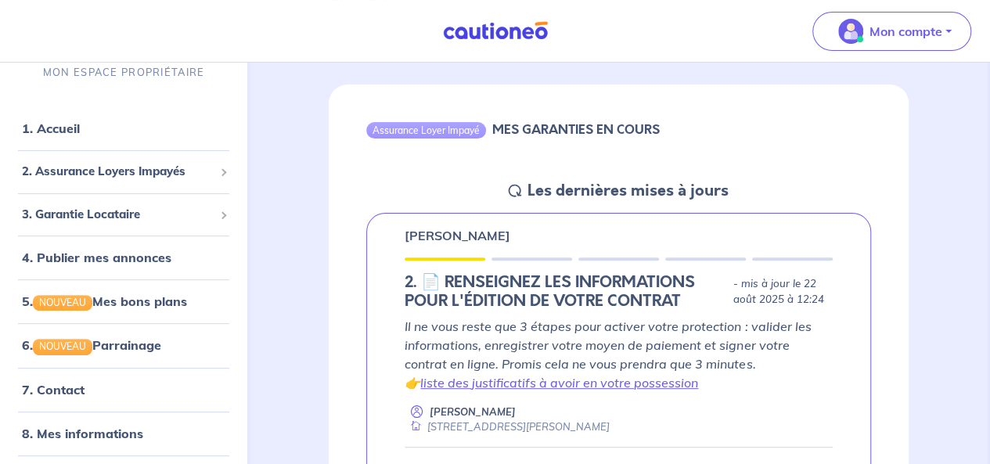
click at [495, 27] on img at bounding box center [495, 31] width 117 height 20
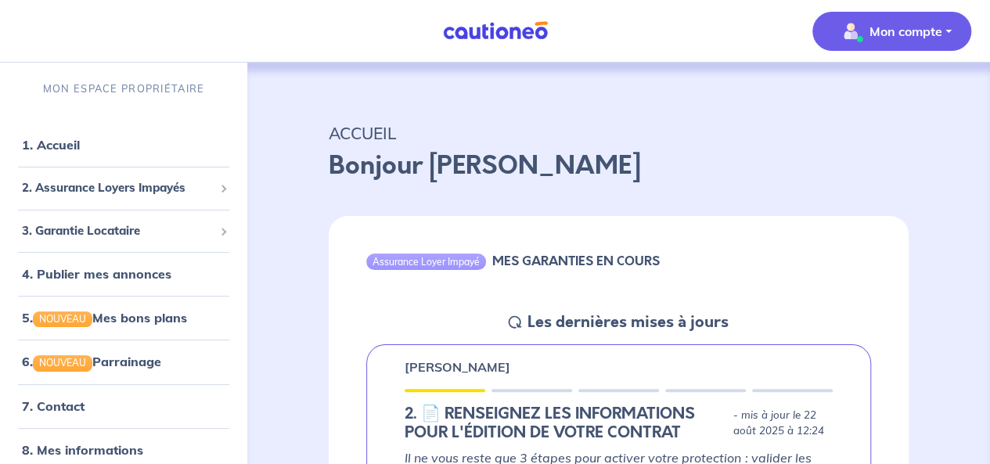
click at [880, 34] on p "Mon compte" at bounding box center [906, 31] width 73 height 19
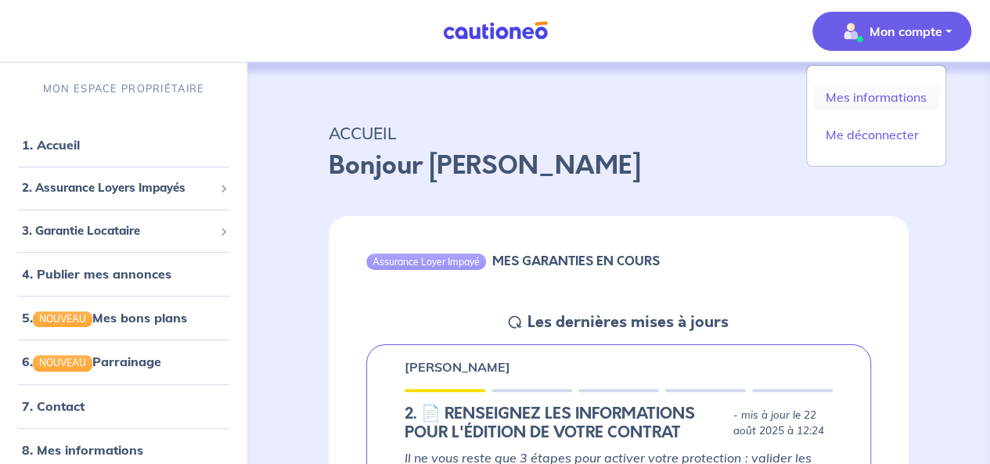
click at [880, 104] on link "Mes informations" at bounding box center [876, 97] width 126 height 25
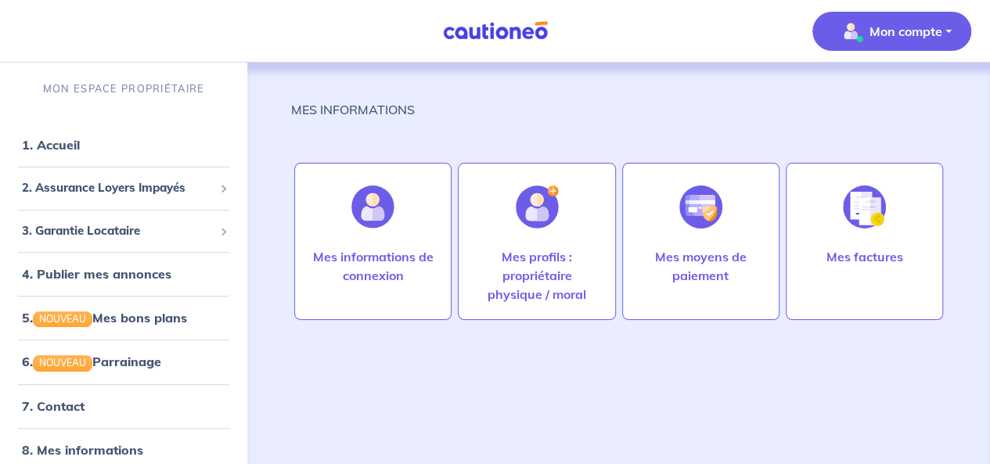
click at [530, 31] on img at bounding box center [495, 31] width 117 height 20
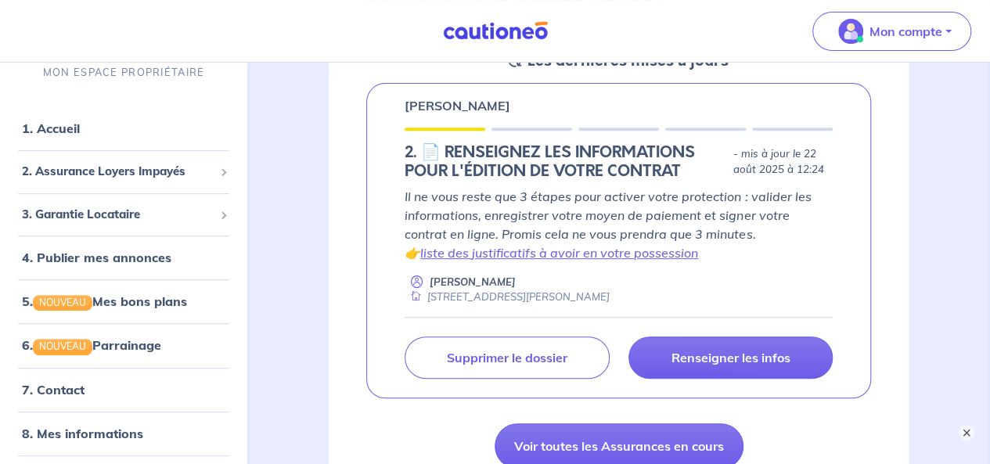
scroll to position [270, 0]
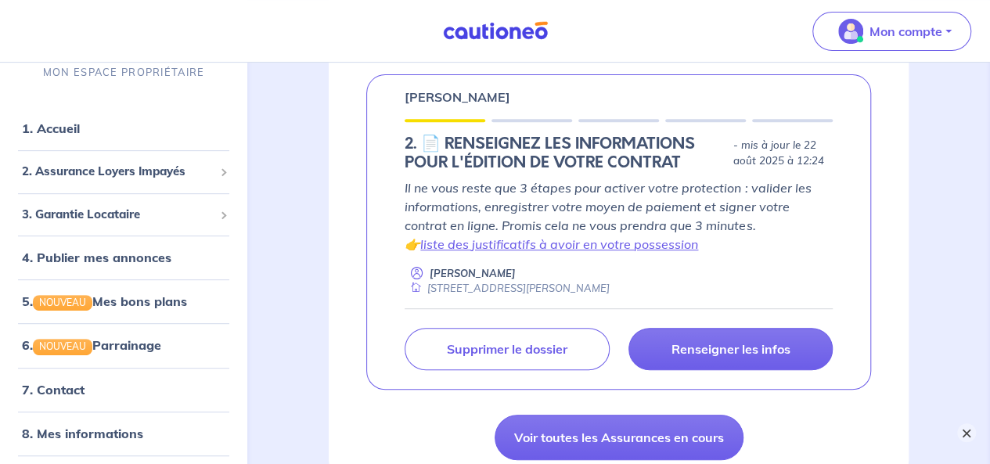
click at [966, 438] on button "×" at bounding box center [966, 433] width 19 height 19
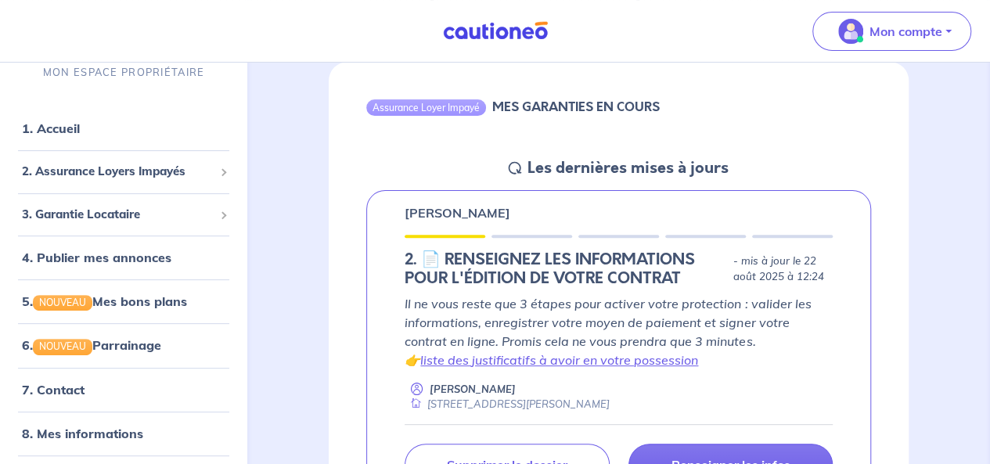
scroll to position [0, 0]
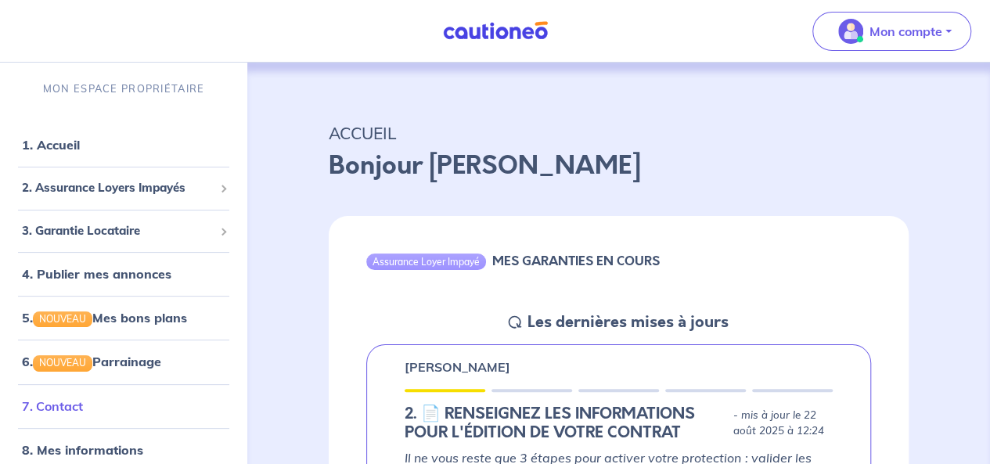
click at [63, 414] on link "7. Contact" at bounding box center [52, 406] width 61 height 16
